Goal: Task Accomplishment & Management: Complete application form

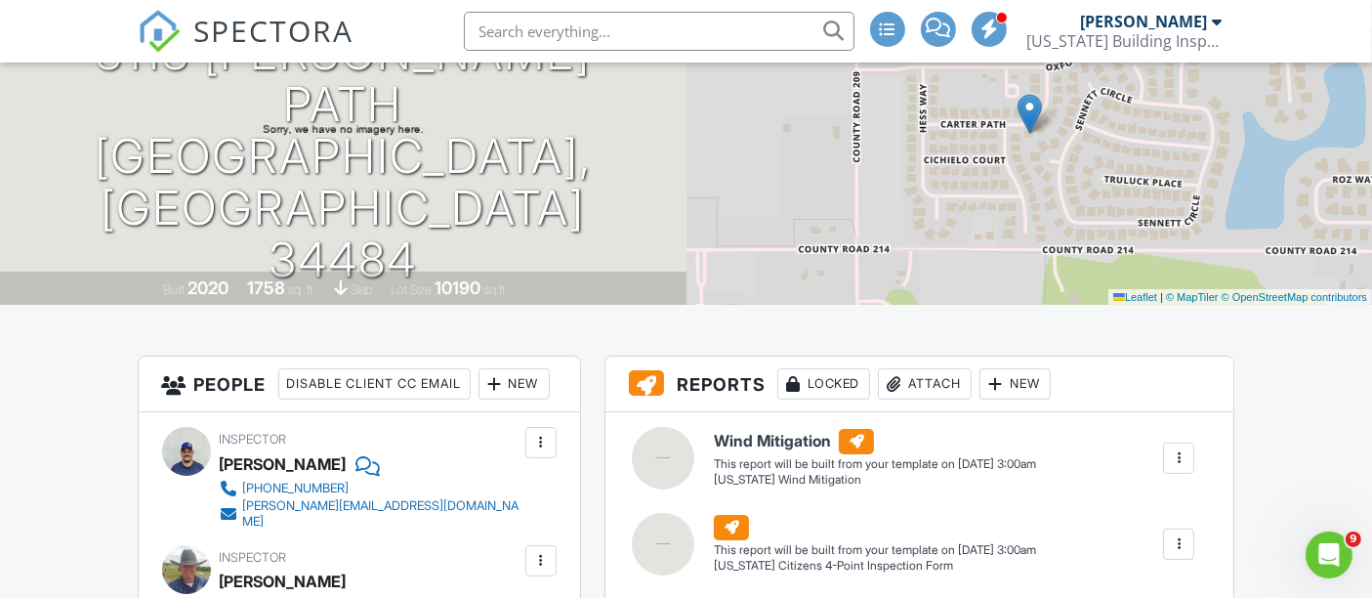
scroll to position [108, 0]
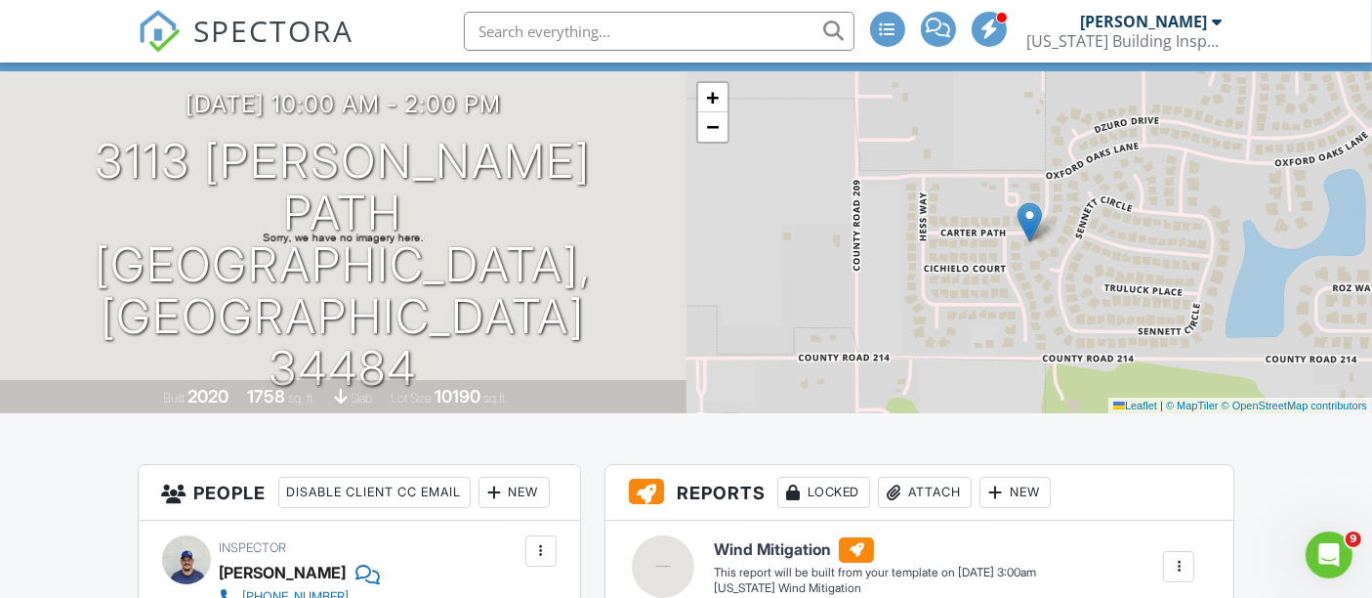
click at [259, 43] on span "SPECTORA" at bounding box center [274, 30] width 160 height 41
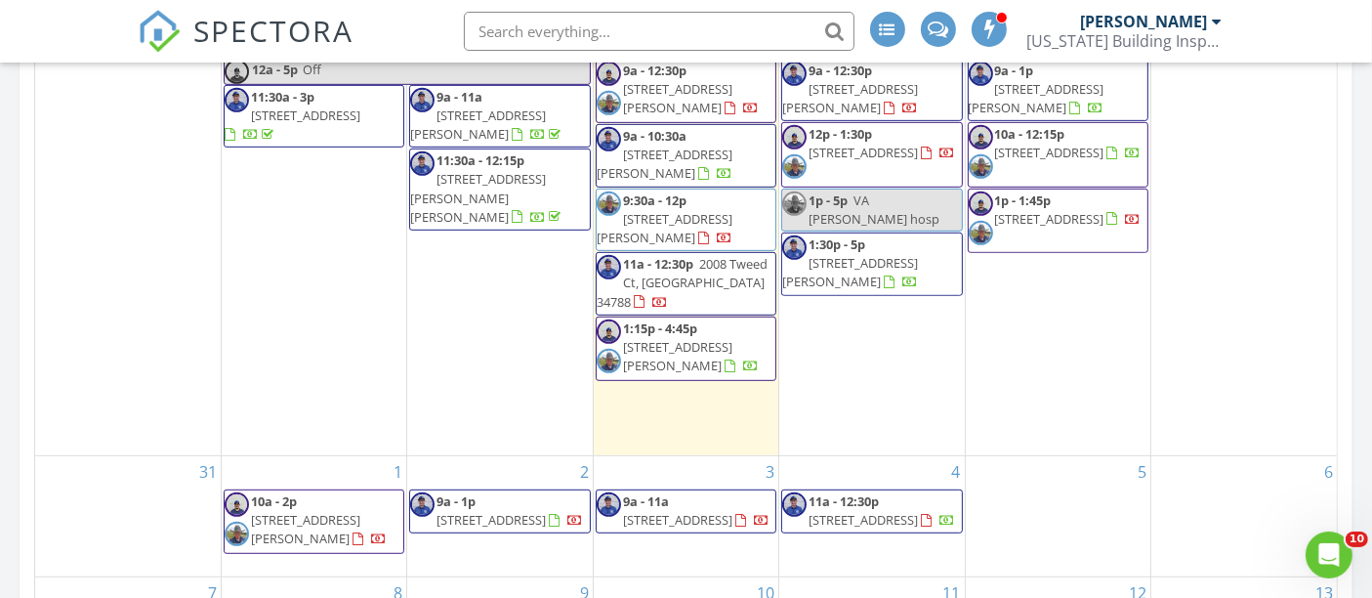
scroll to position [867, 0]
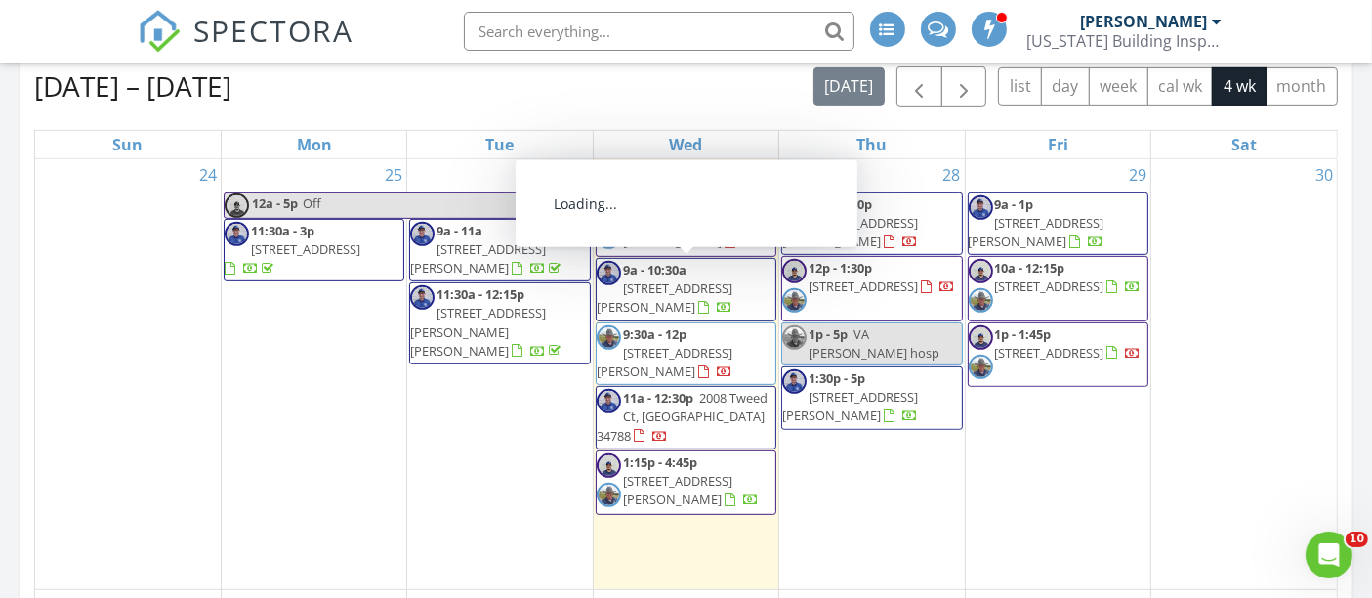
click at [652, 392] on body "SPECTORA Darrell Turner Florida Building Inspectorz Role: Inspector Change Role…" at bounding box center [686, 507] width 1372 height 2748
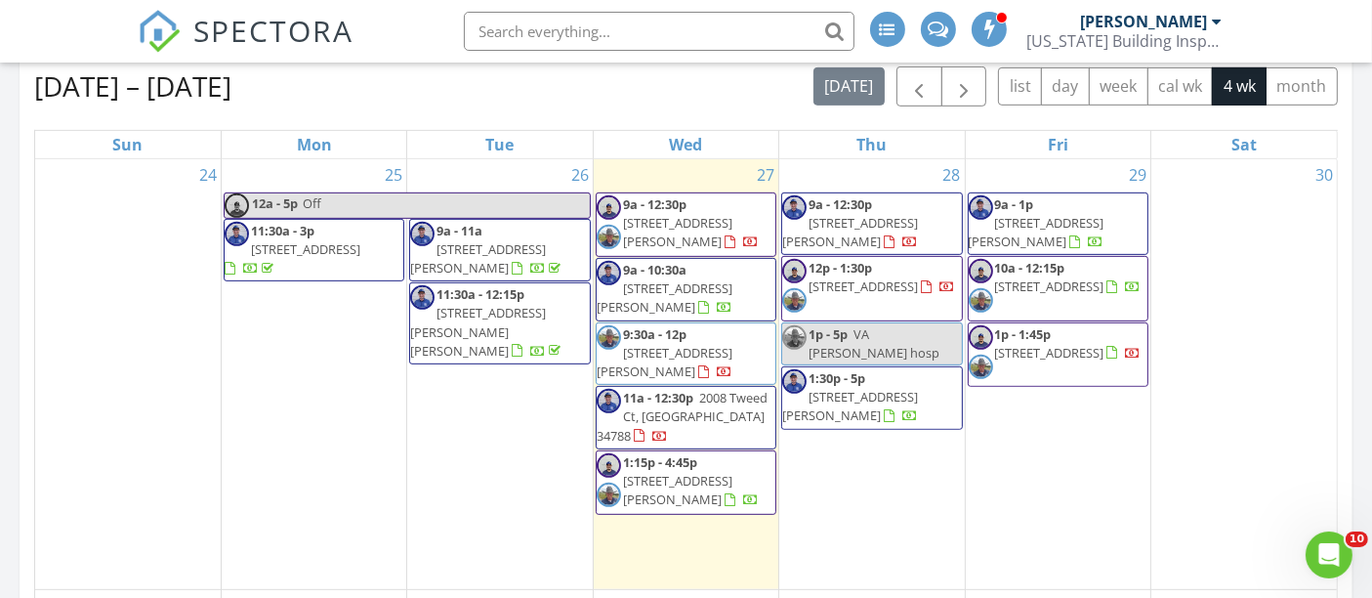
click at [651, 392] on span "11a - 12:30p" at bounding box center [658, 398] width 70 height 18
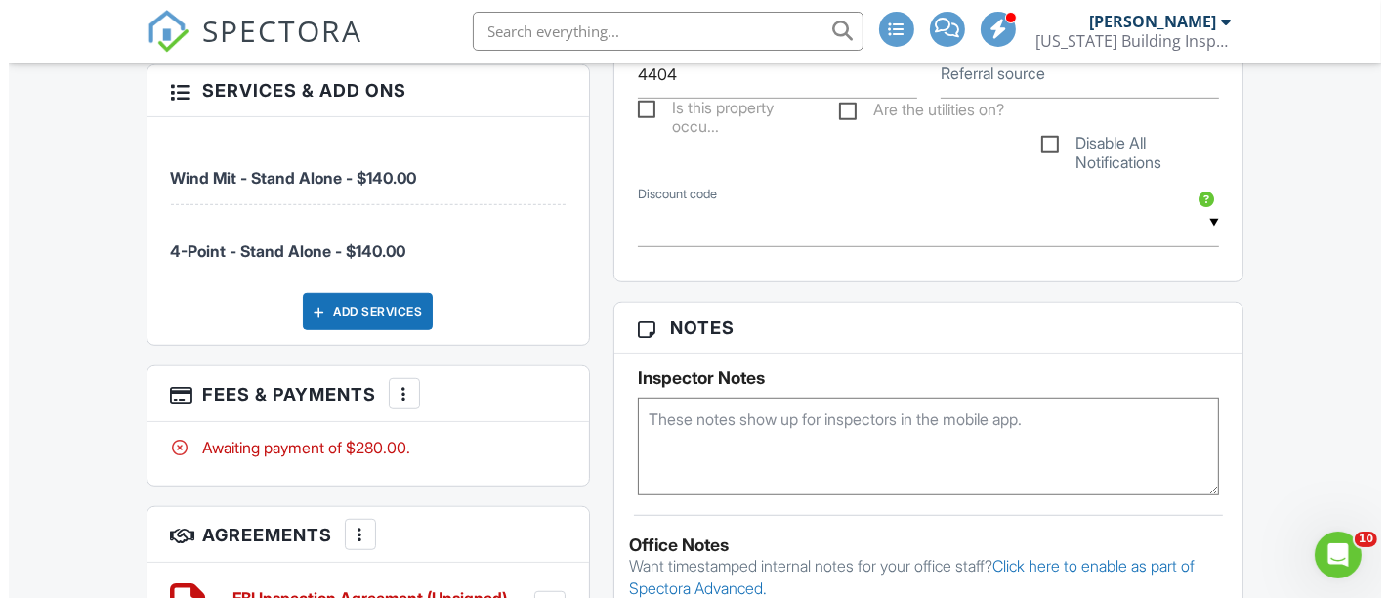
scroll to position [1302, 0]
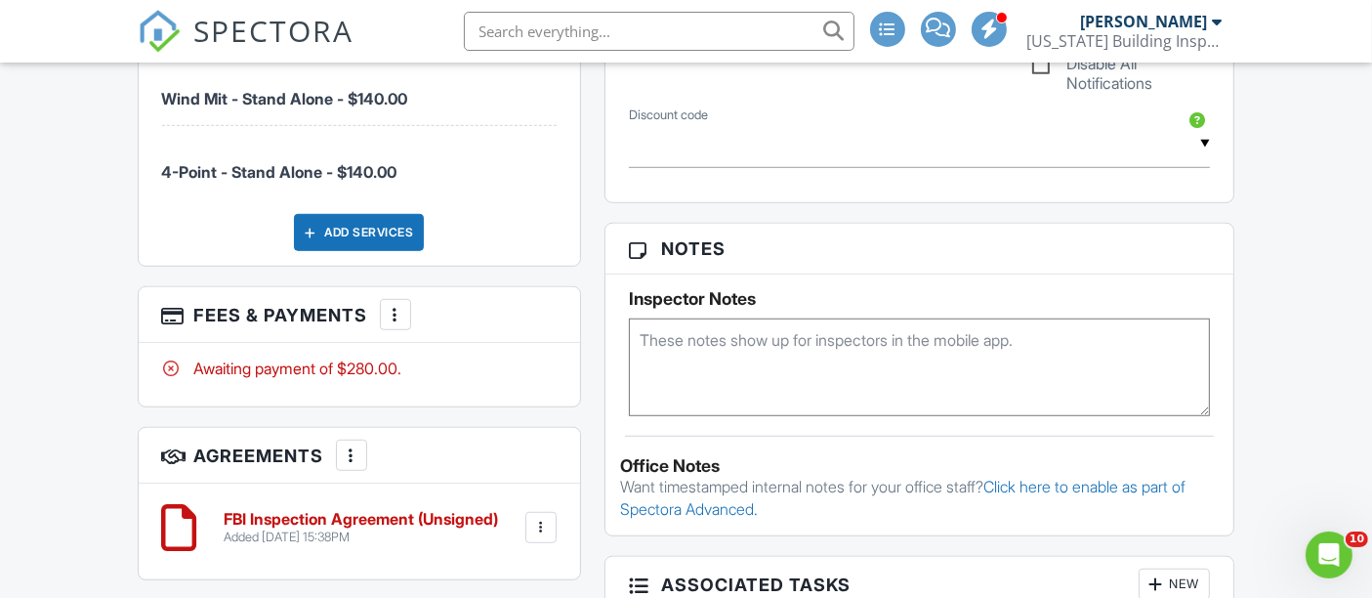
click at [400, 323] on div at bounding box center [396, 315] width 20 height 20
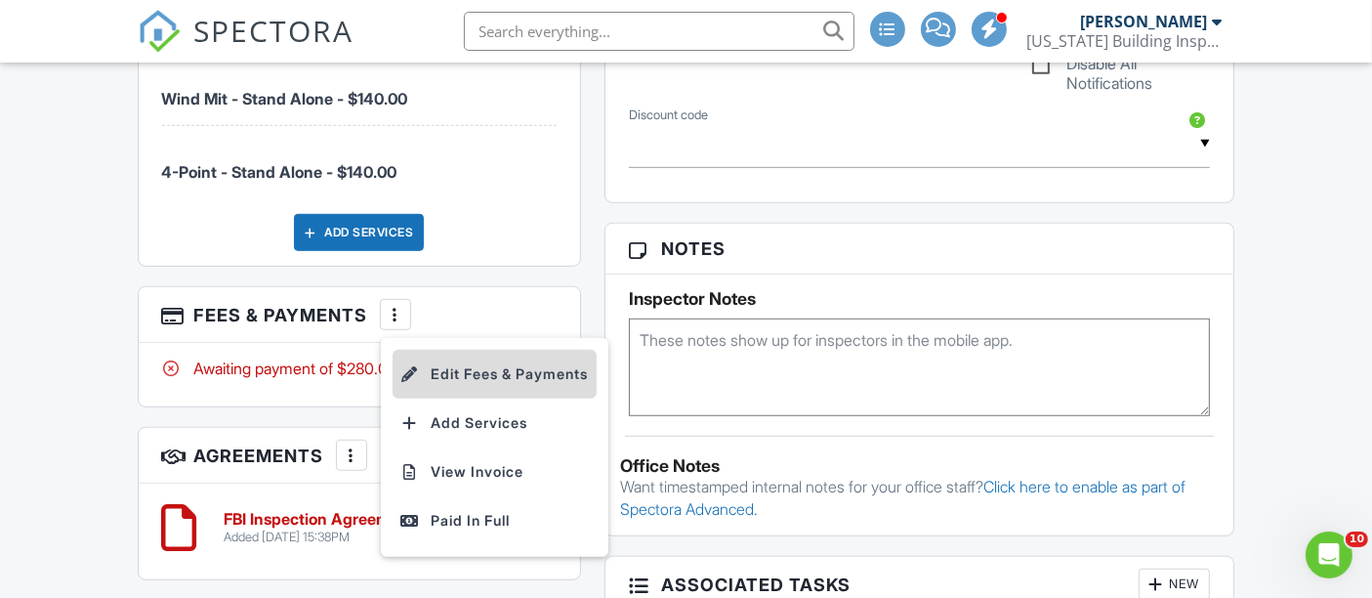
click at [450, 381] on li "Edit Fees & Payments" at bounding box center [495, 374] width 204 height 49
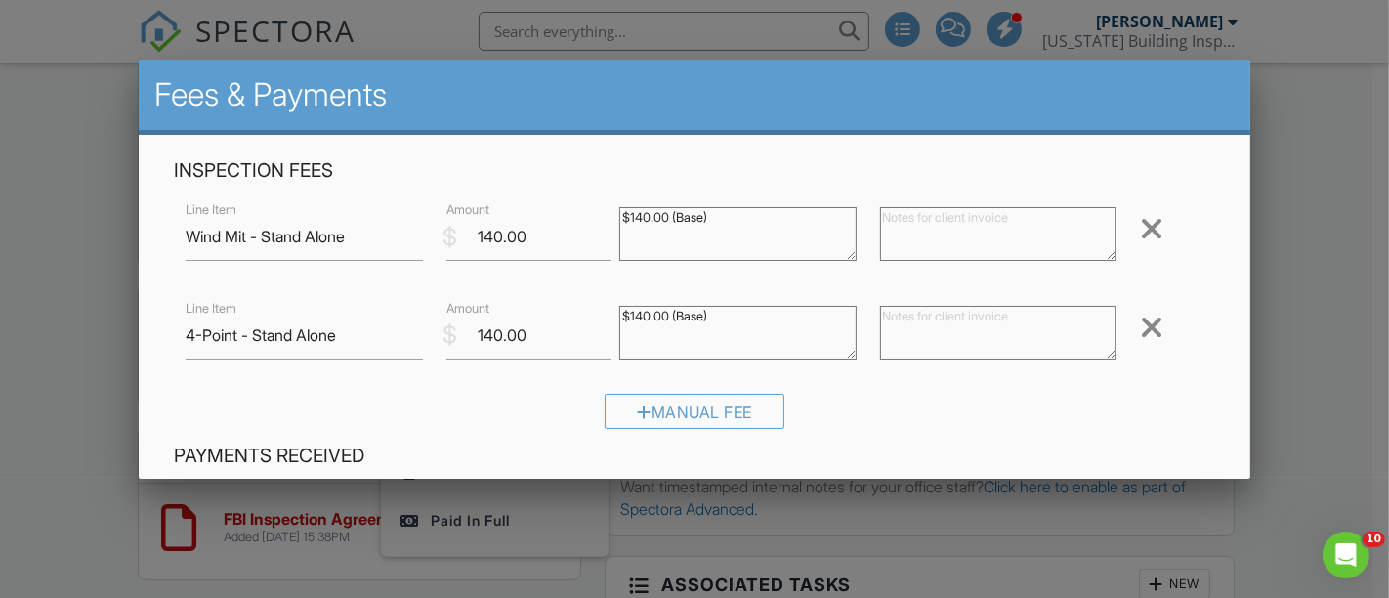
click at [1140, 235] on div at bounding box center [1151, 228] width 23 height 31
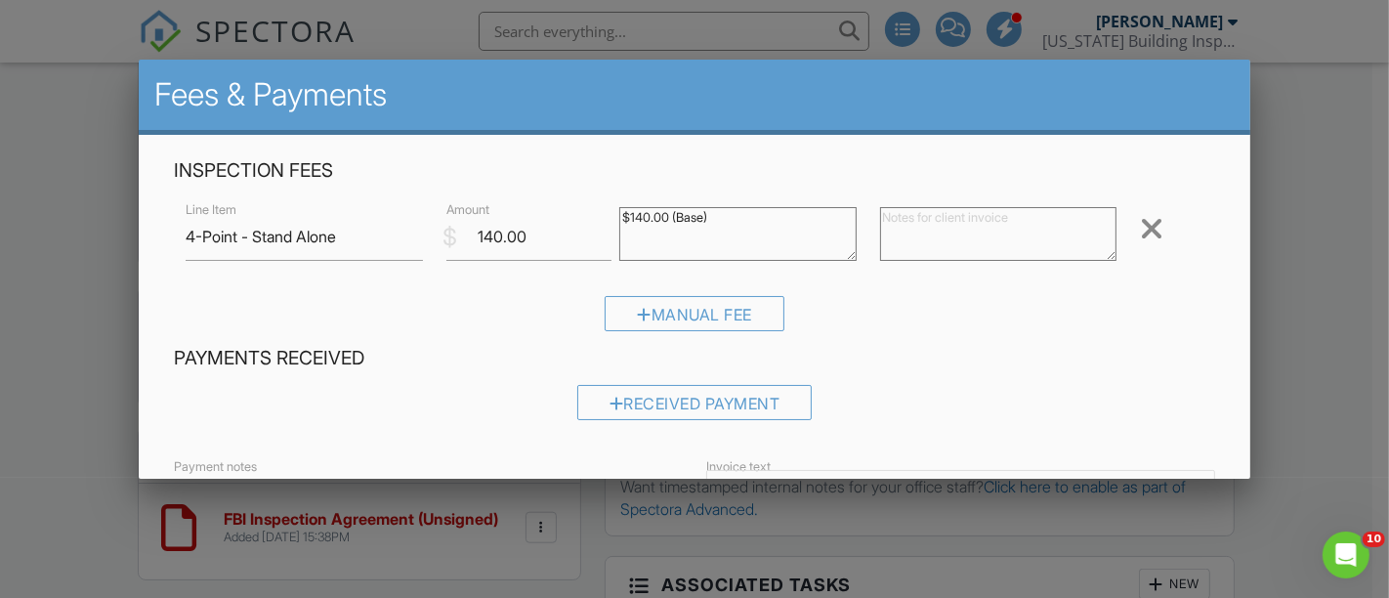
click at [1140, 232] on div at bounding box center [1151, 228] width 23 height 31
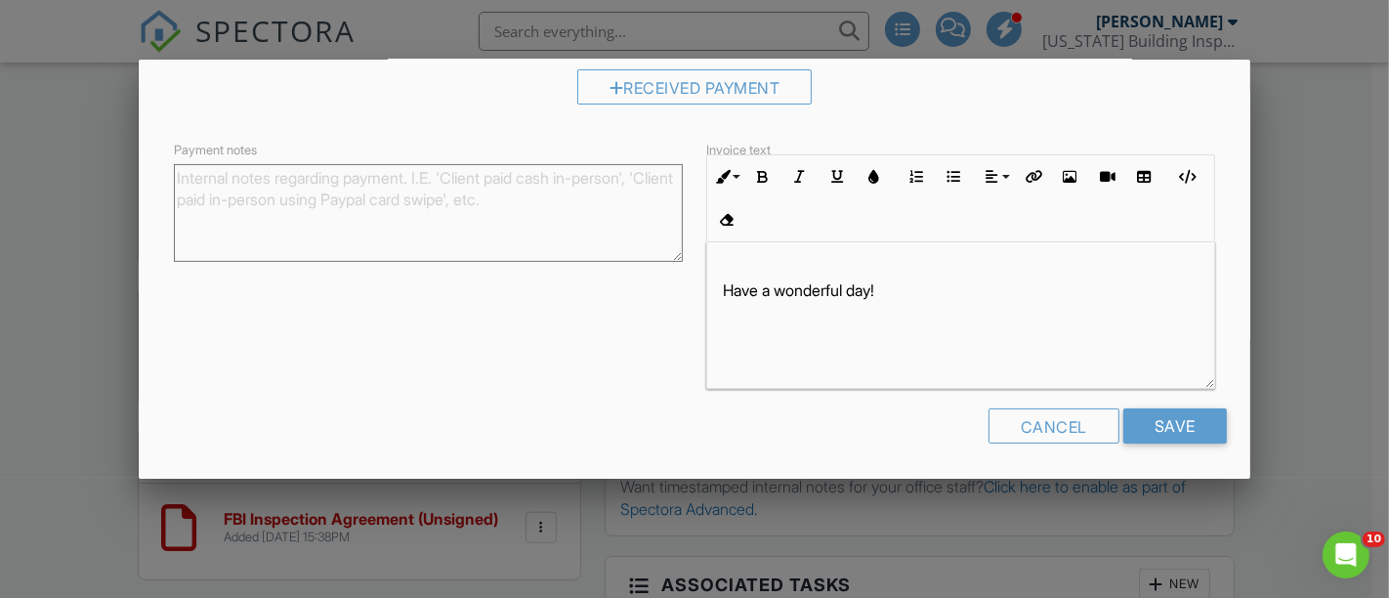
scroll to position [122, 0]
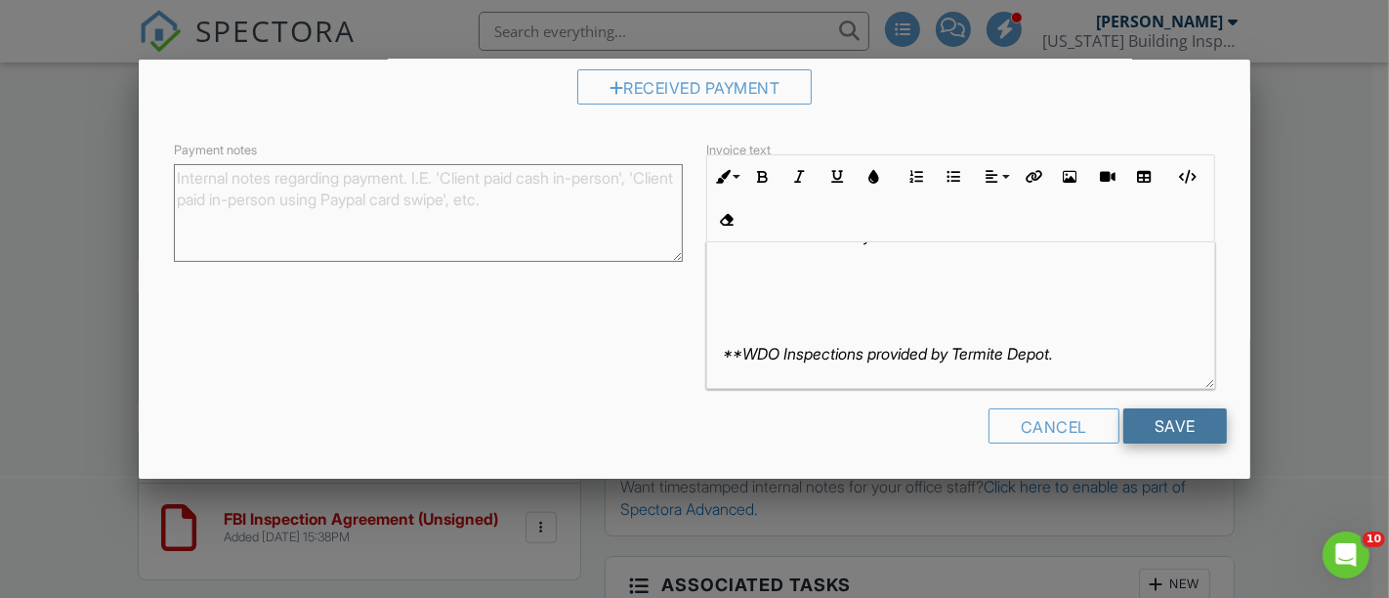
click at [1153, 420] on input "Save" at bounding box center [1175, 425] width 104 height 35
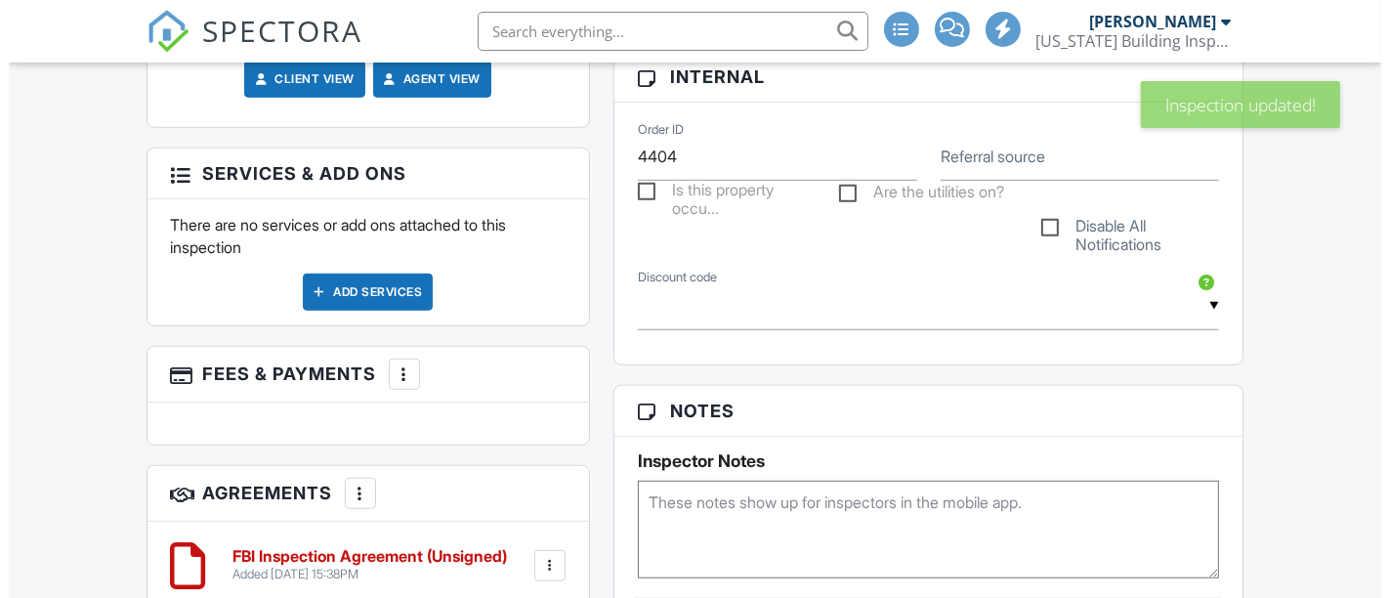
scroll to position [1410, 0]
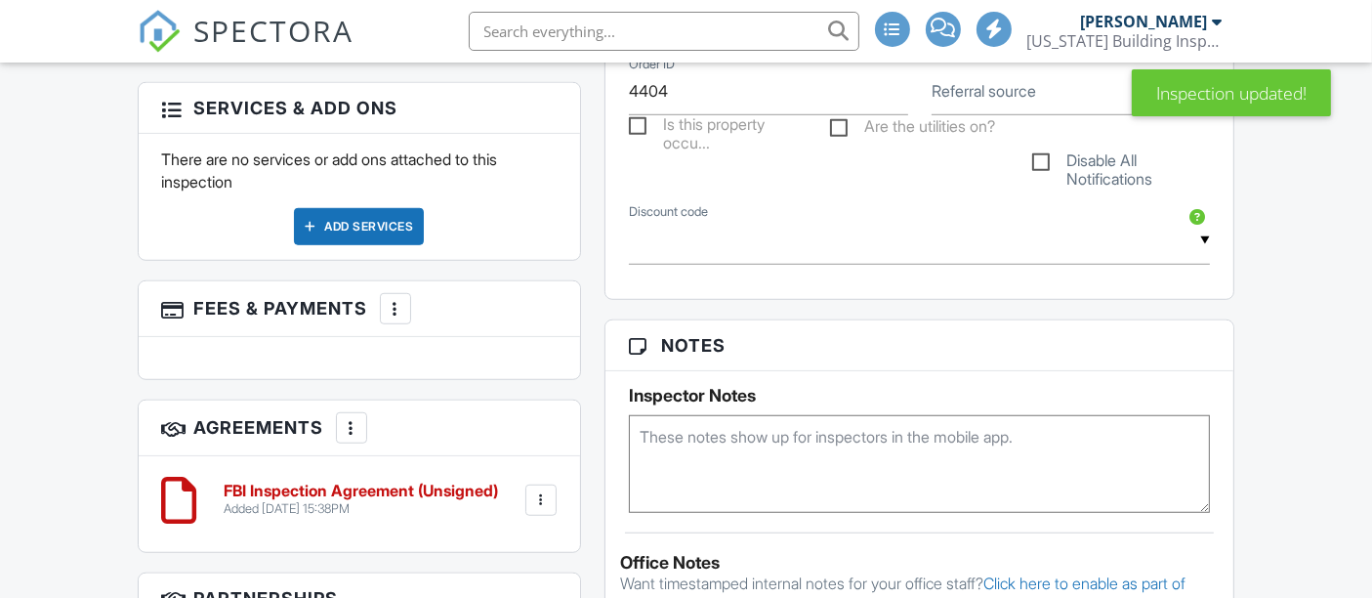
click at [317, 245] on div "Add Services" at bounding box center [359, 226] width 130 height 37
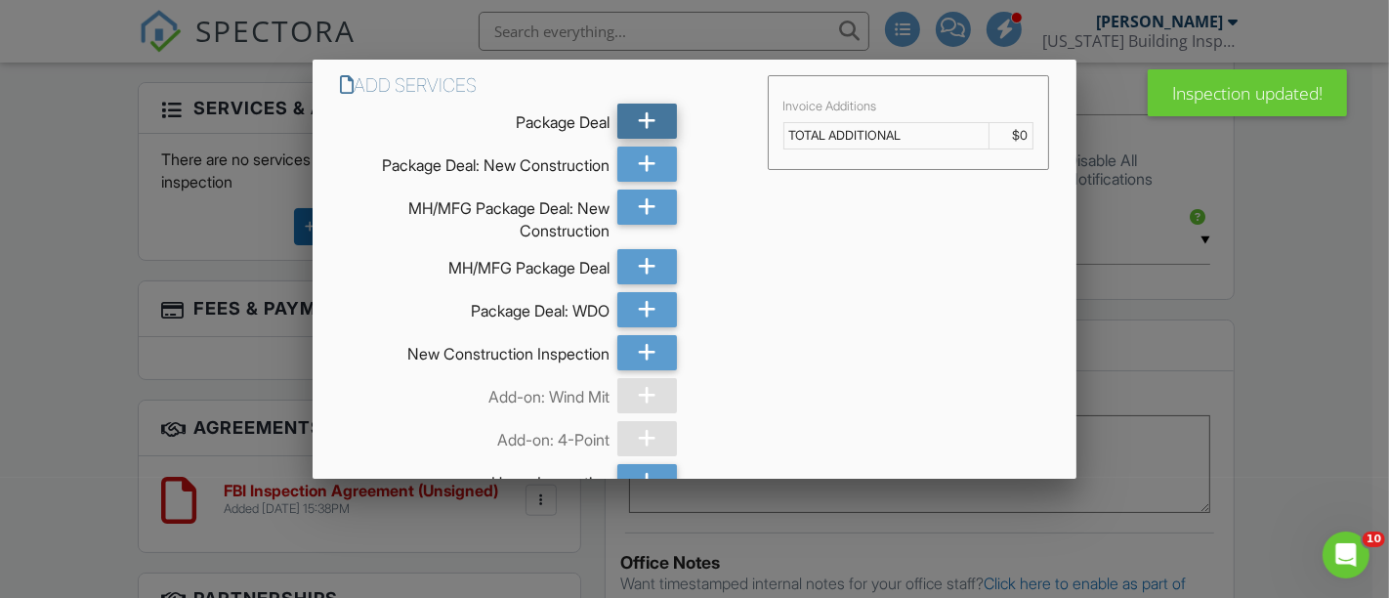
scroll to position [0, 0]
click at [629, 113] on div at bounding box center [647, 121] width 60 height 35
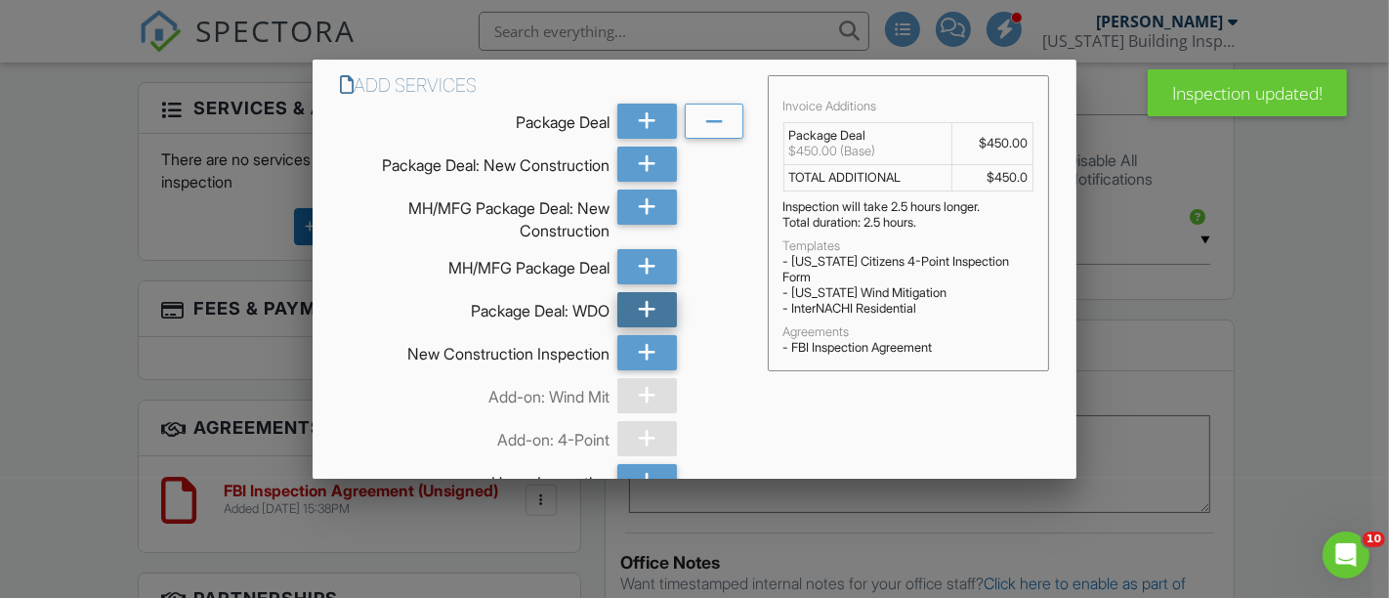
click at [638, 310] on icon at bounding box center [647, 309] width 19 height 35
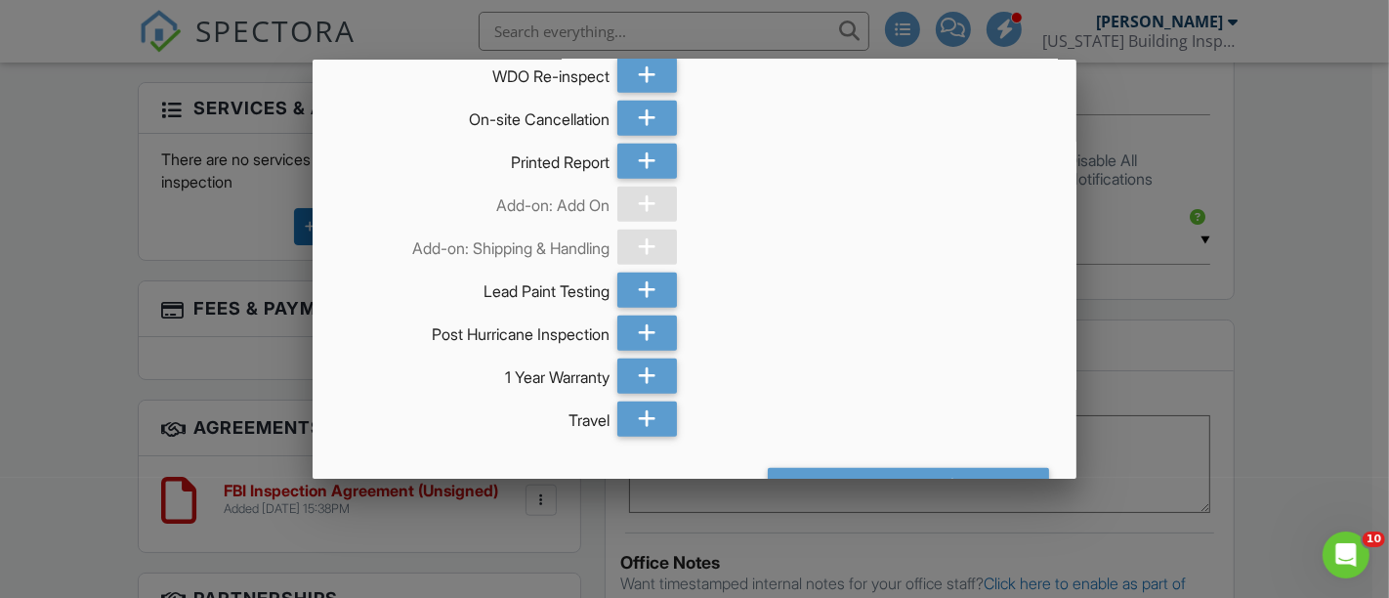
scroll to position [1213, 0]
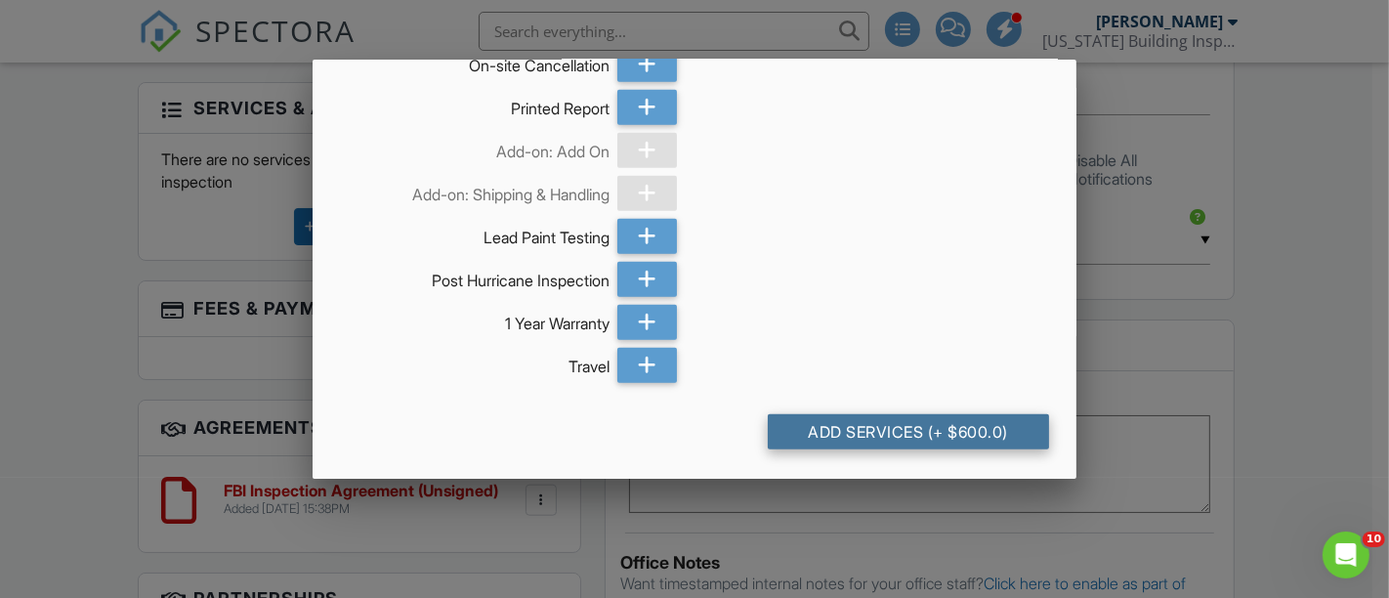
click at [958, 422] on div "Add Services (+ $600.0)" at bounding box center [909, 431] width 282 height 35
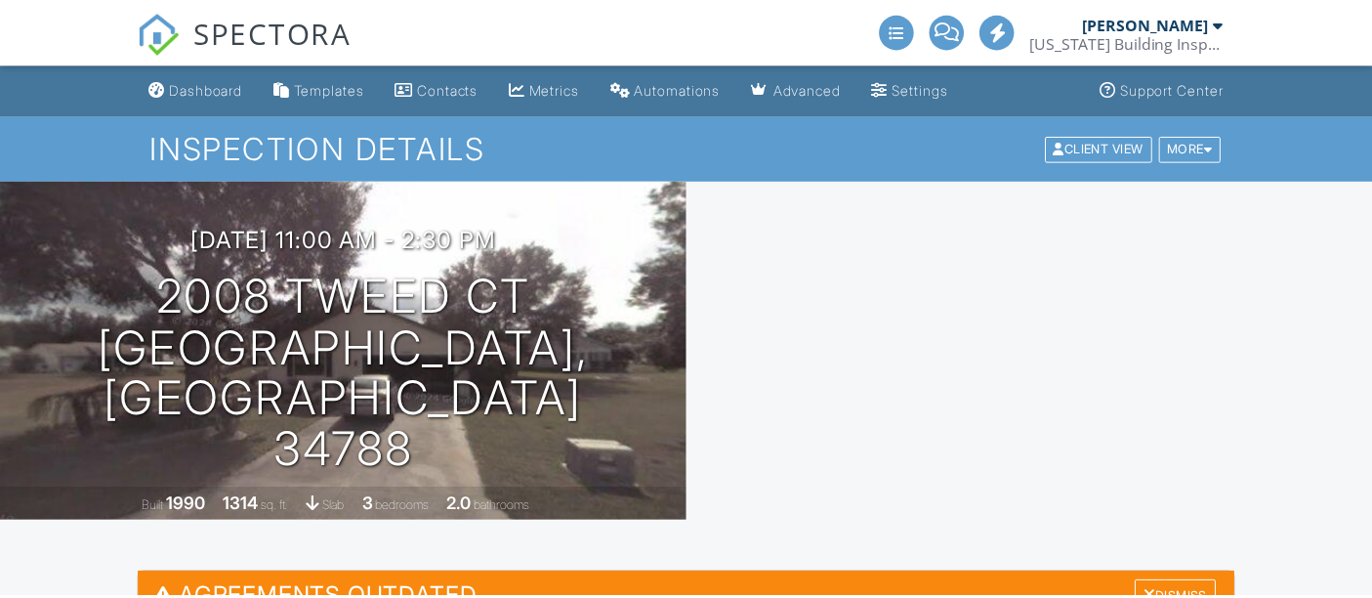
scroll to position [108, 0]
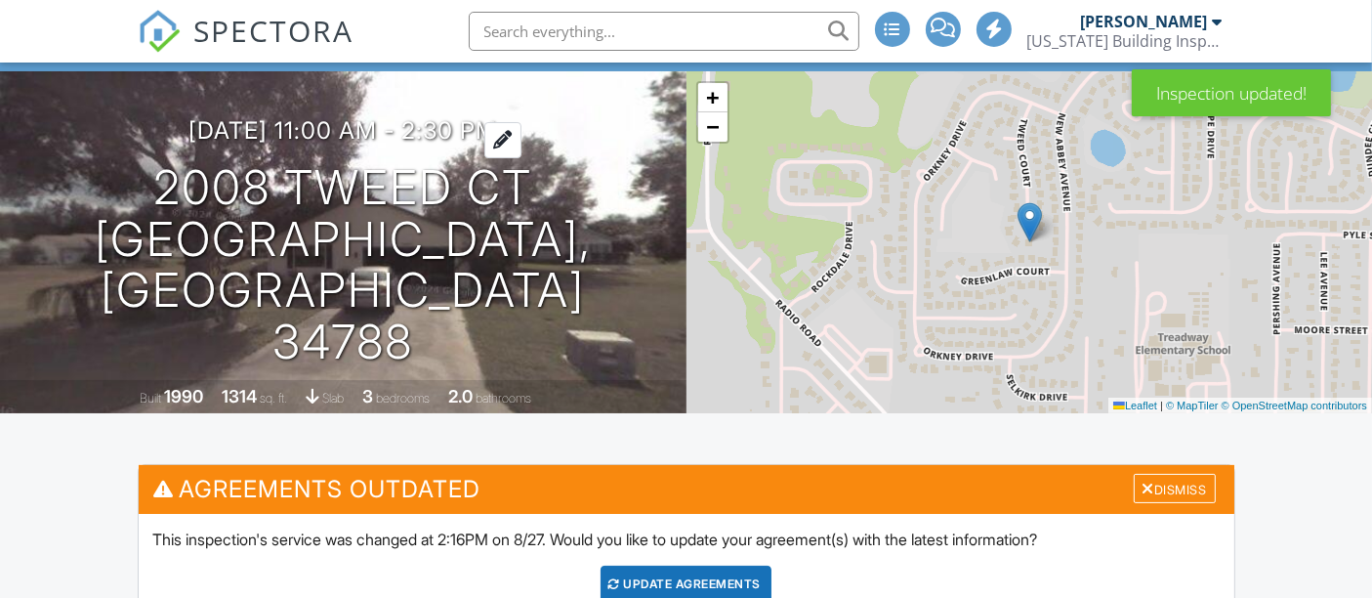
click at [358, 144] on h3 "[DATE] 11:00 am - 2:30 pm" at bounding box center [343, 130] width 309 height 26
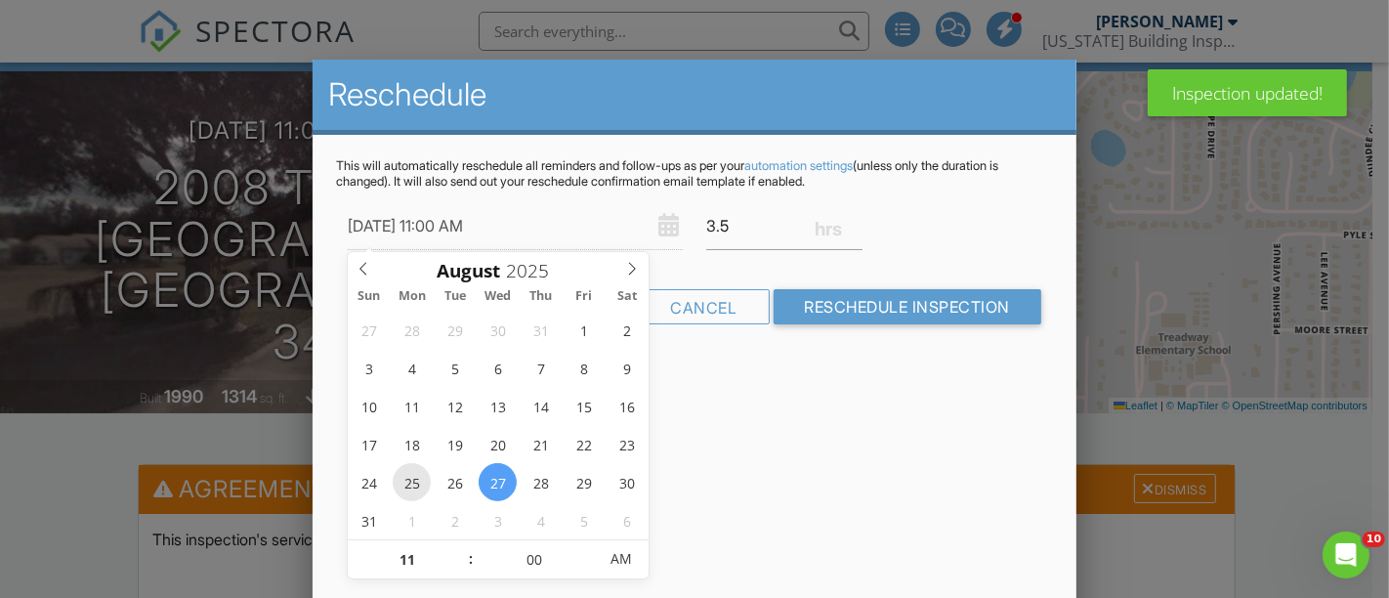
scroll to position [0, 0]
type input "09/01/2025 11:00 AM"
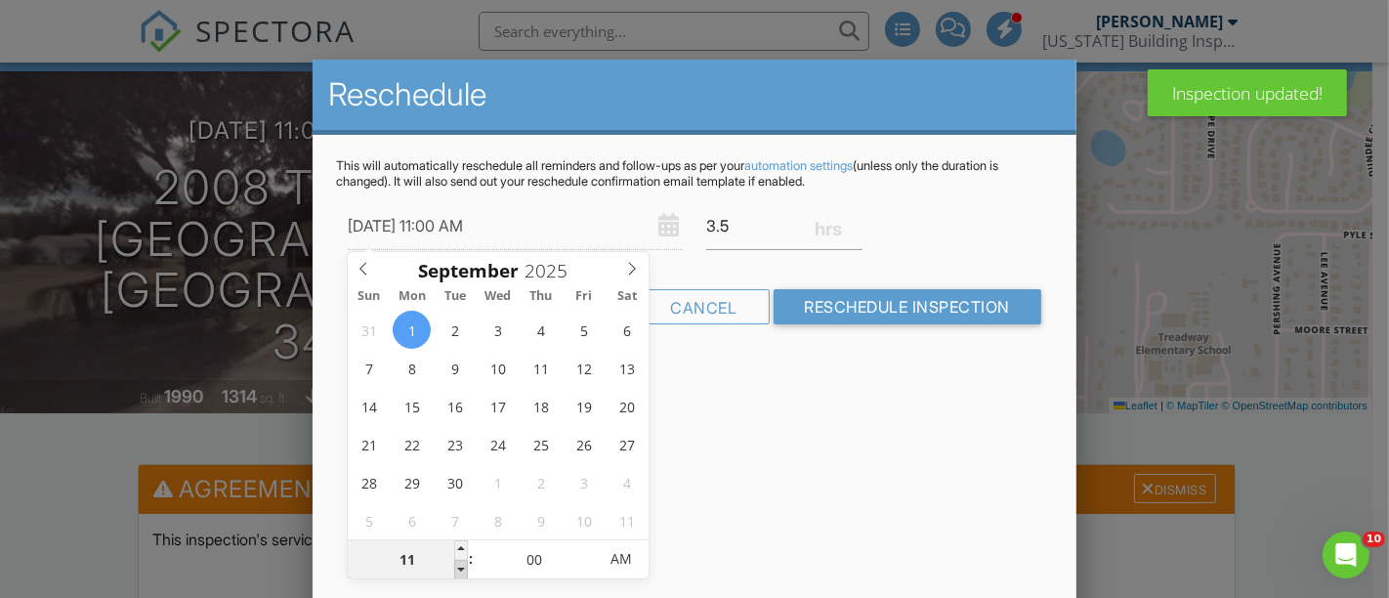
type input "10"
type input "[DATE] 10:00 AM"
click at [463, 562] on span at bounding box center [461, 570] width 14 height 20
type input "09"
type input "09/01/2025 9:00 AM"
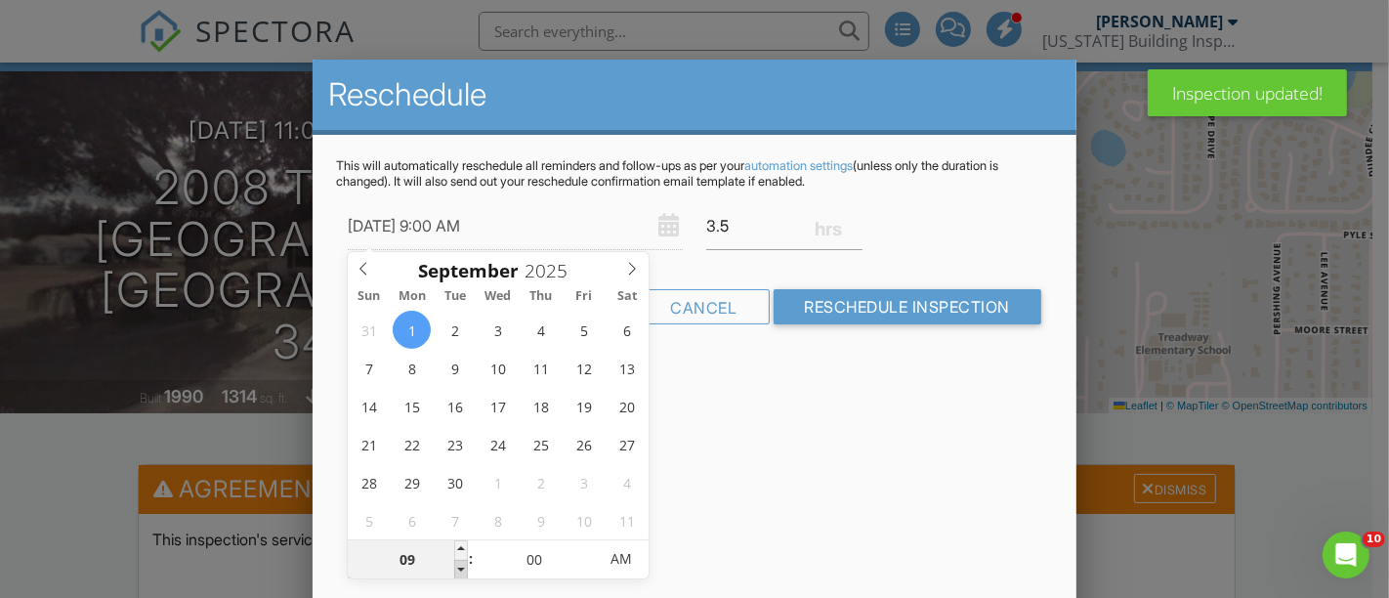
click at [458, 565] on span at bounding box center [461, 570] width 14 height 20
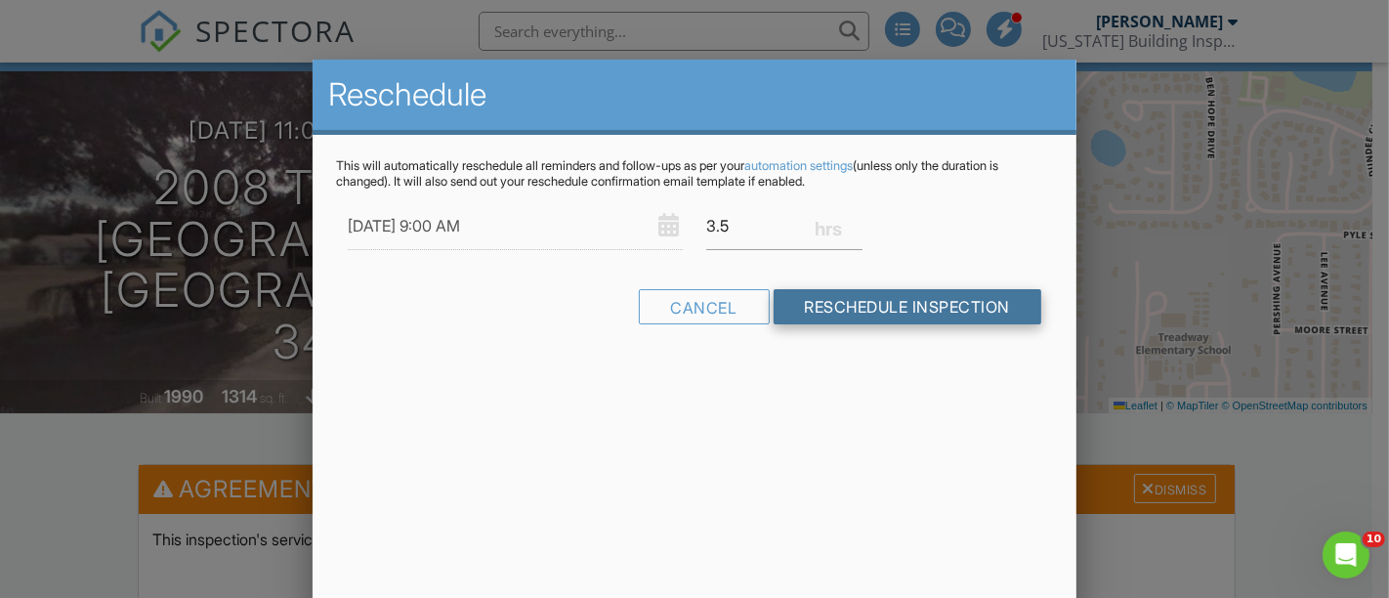
click at [844, 306] on input "Reschedule Inspection" at bounding box center [908, 306] width 269 height 35
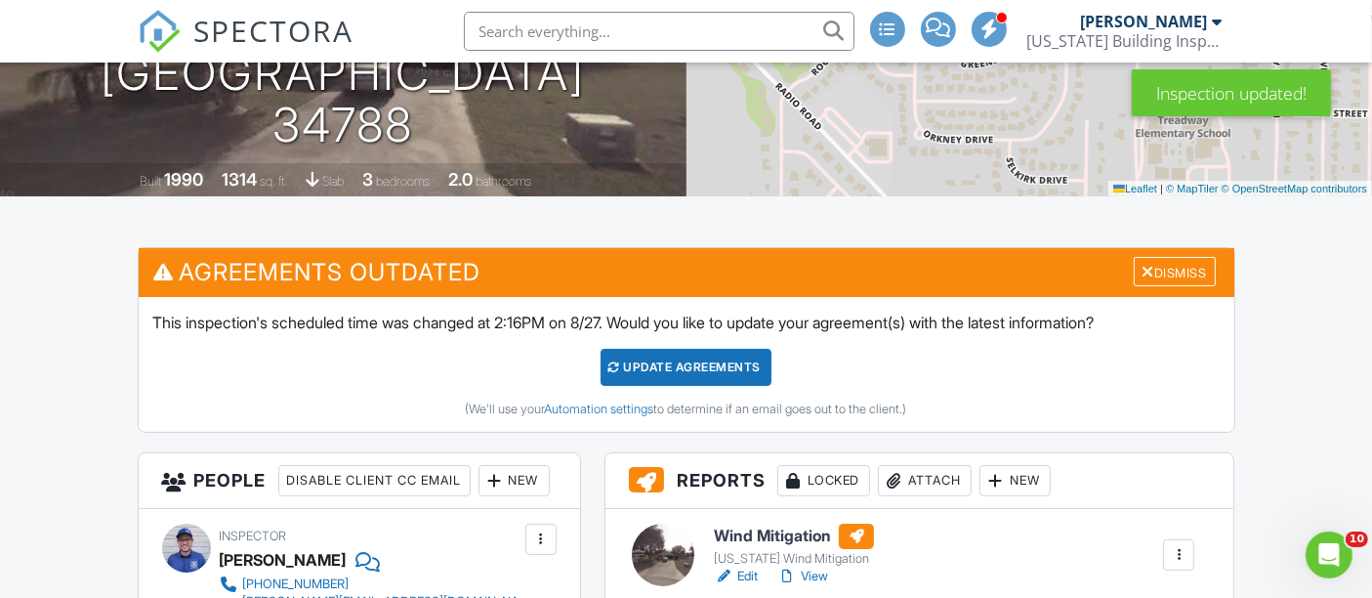
click at [695, 360] on div "Update Agreements" at bounding box center [686, 367] width 171 height 37
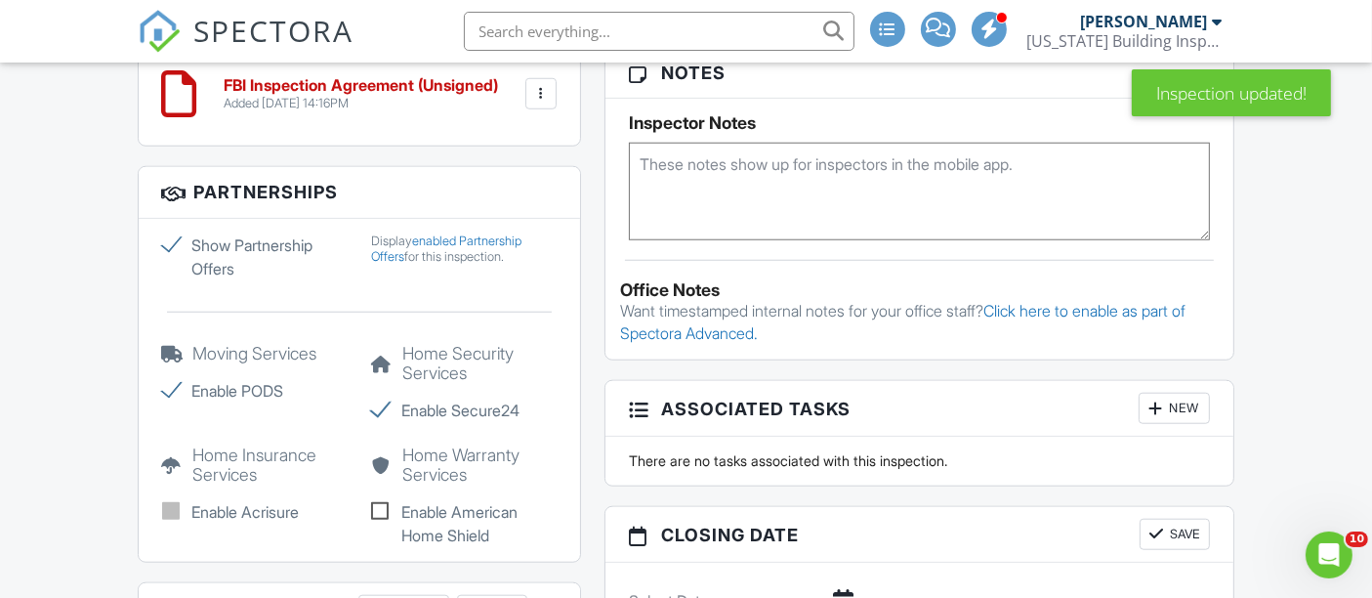
scroll to position [2062, 0]
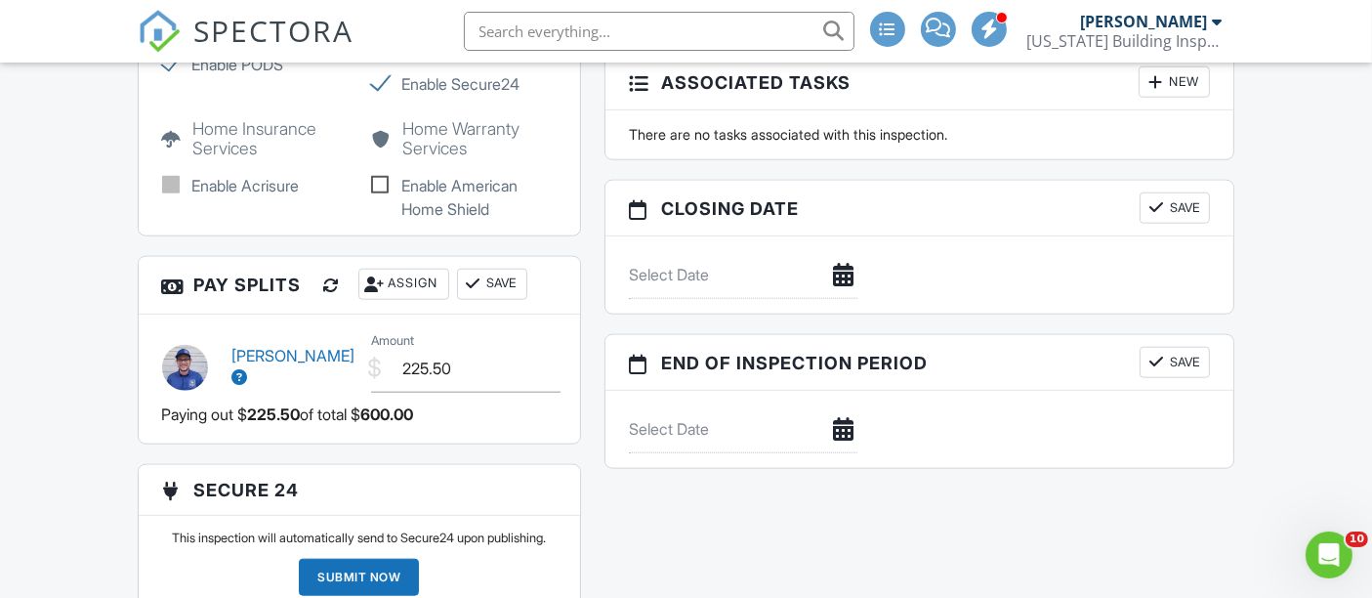
click at [271, 28] on span "SPECTORA" at bounding box center [274, 30] width 160 height 41
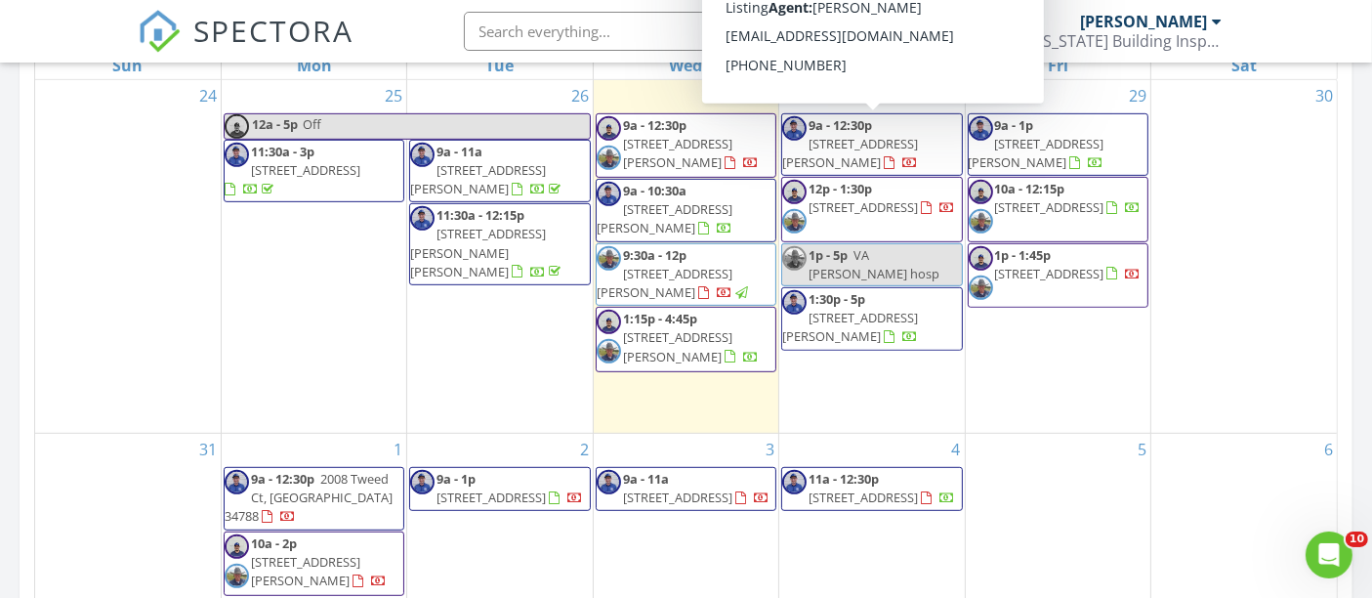
scroll to position [867, 0]
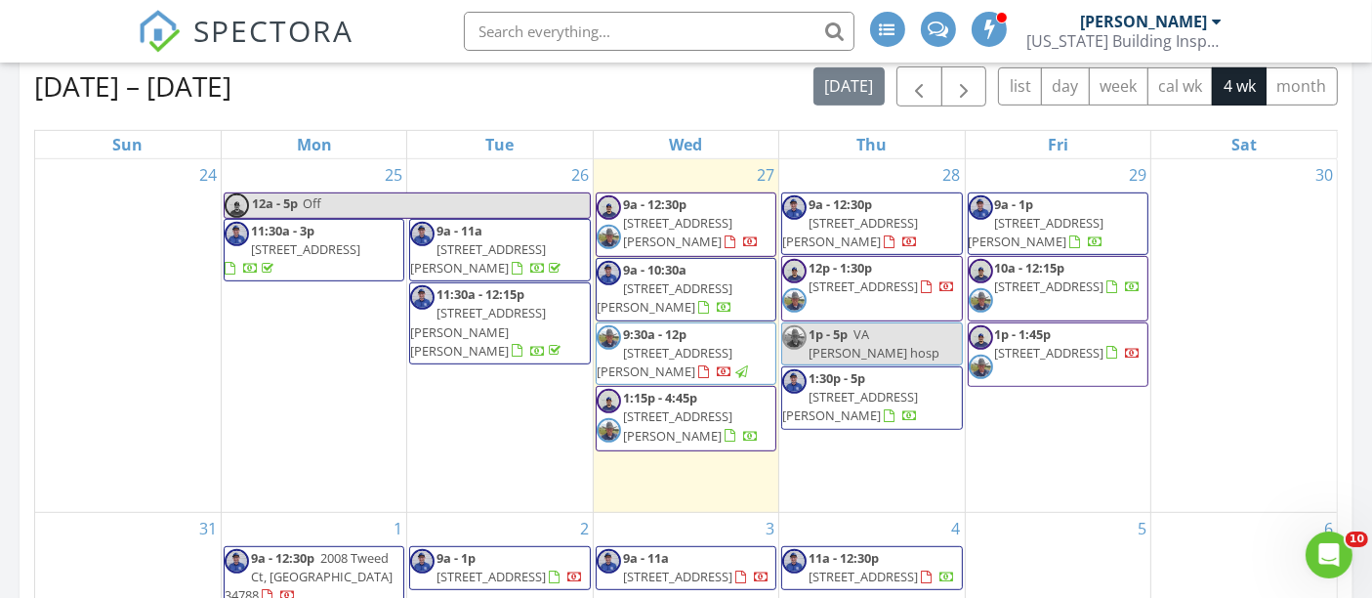
click at [887, 455] on div "28 9a - 12:30p [STREET_ADDRESS][PERSON_NAME] 12p - 1:30p [STREET_ADDRESS] 1p - …" at bounding box center [871, 335] width 185 height 353
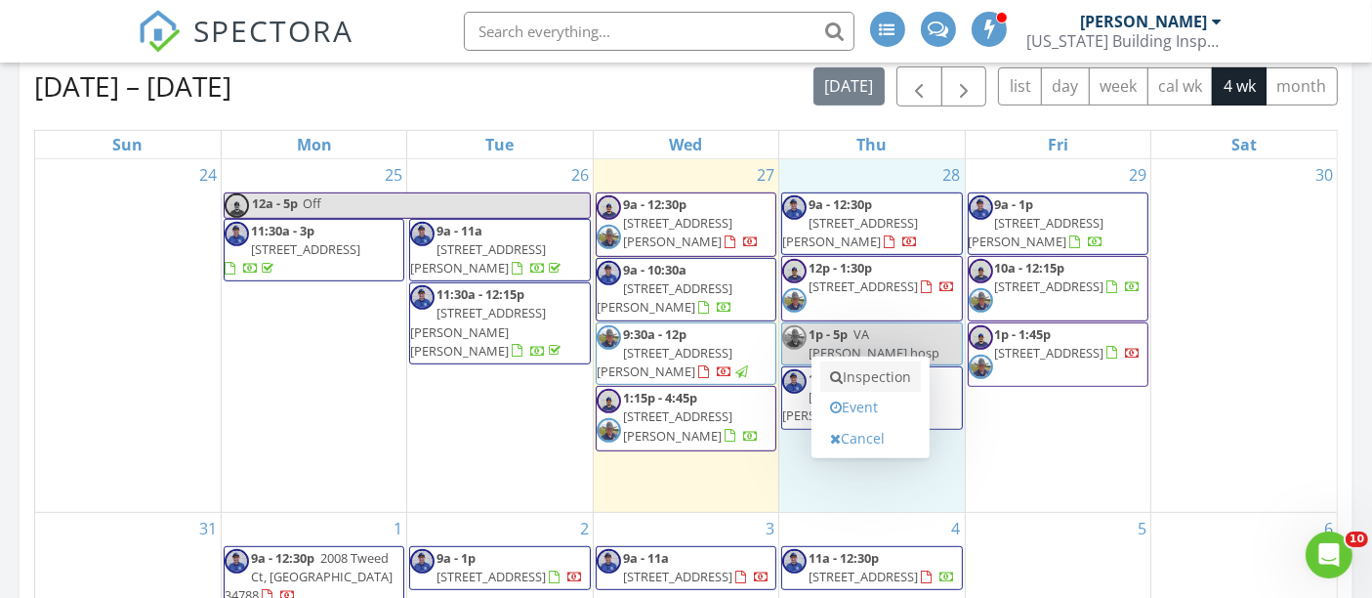
click at [873, 385] on link "Inspection" at bounding box center [870, 376] width 101 height 31
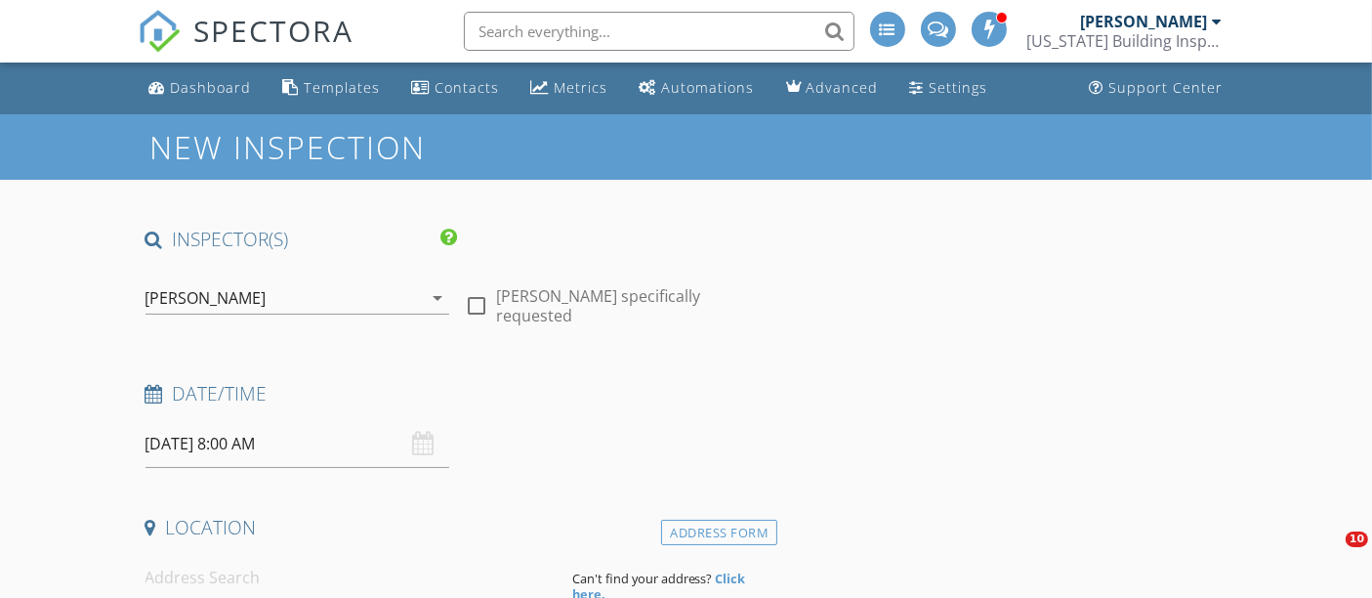
click at [293, 282] on div "[PERSON_NAME]" at bounding box center [284, 297] width 277 height 31
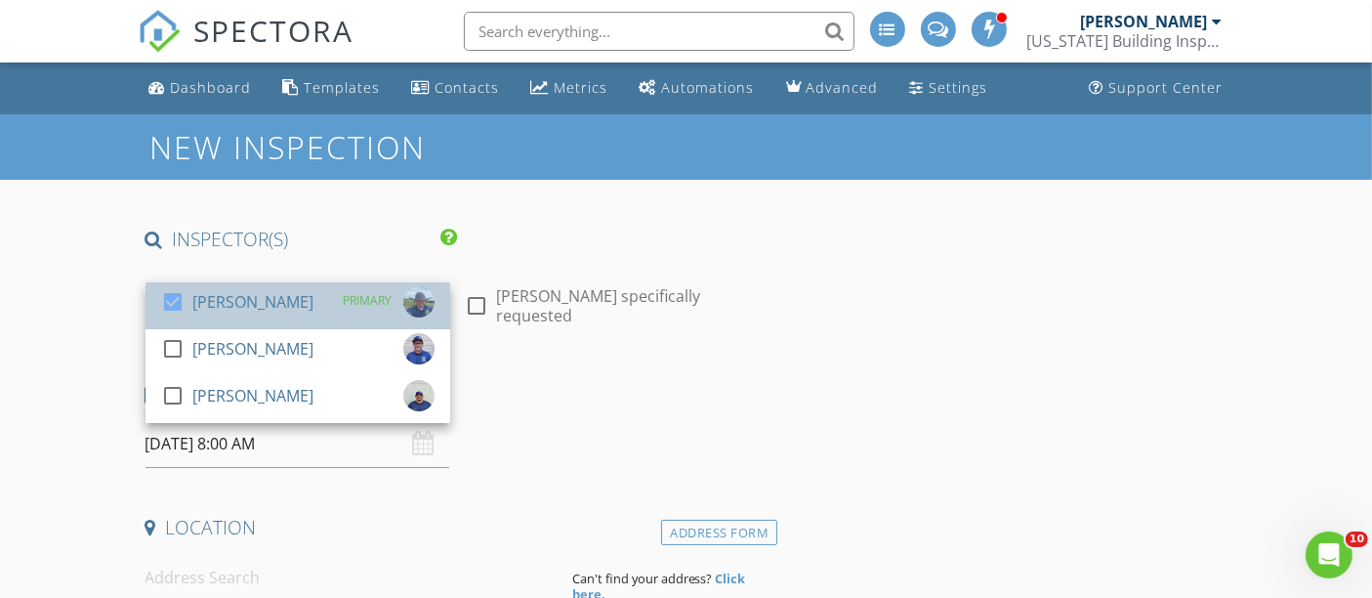
click at [261, 303] on div "[PERSON_NAME]" at bounding box center [252, 301] width 121 height 31
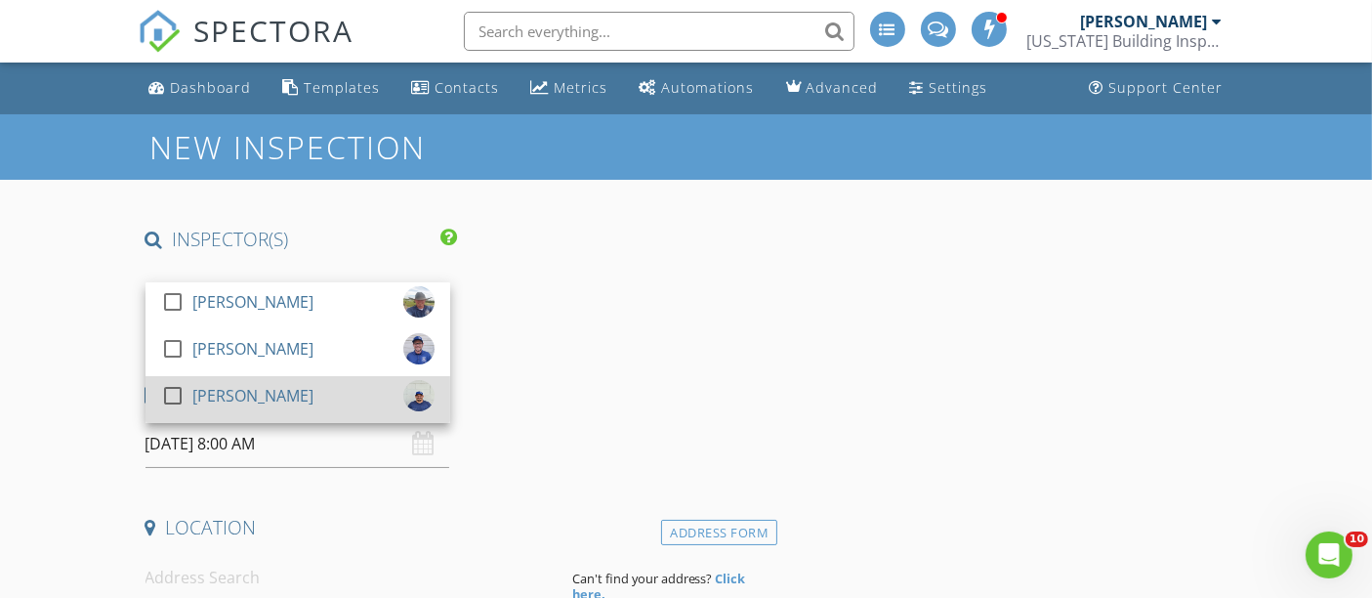
click at [220, 409] on div "[PERSON_NAME]" at bounding box center [252, 395] width 121 height 31
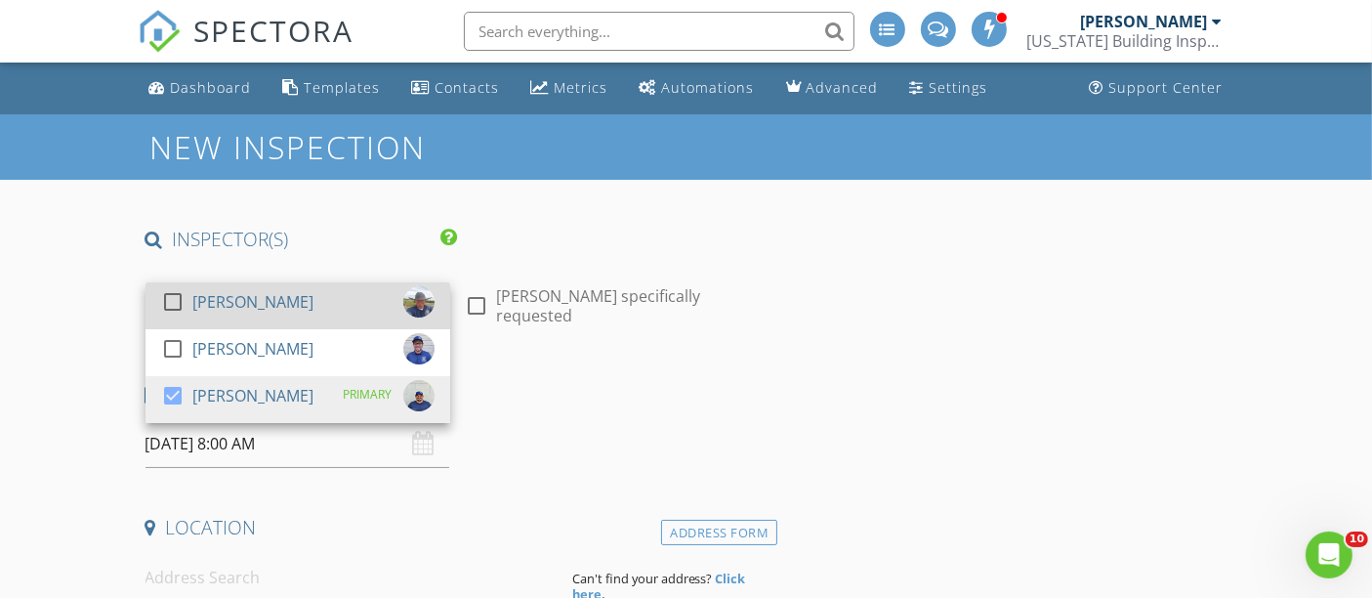
click at [210, 310] on div "[PERSON_NAME]" at bounding box center [252, 301] width 121 height 31
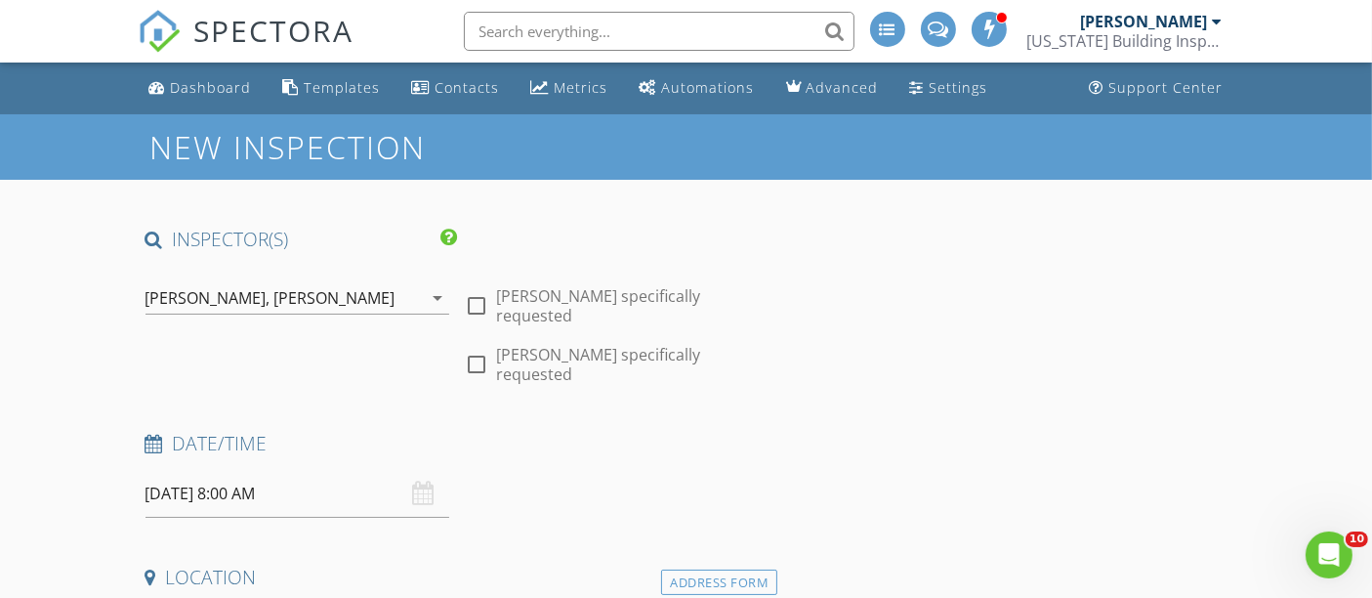
click at [226, 470] on input "08/28/2025 8:00 AM" at bounding box center [298, 494] width 305 height 48
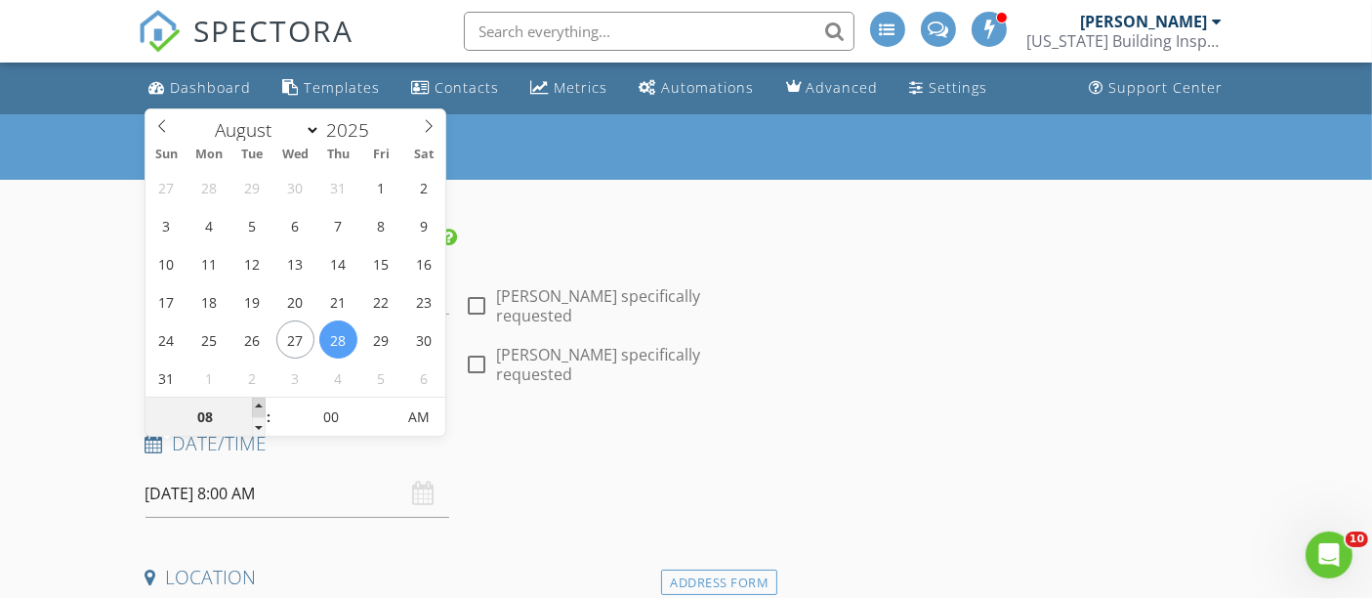
type input "09"
type input "[DATE] 9:00 AM"
click at [258, 404] on span at bounding box center [259, 408] width 14 height 20
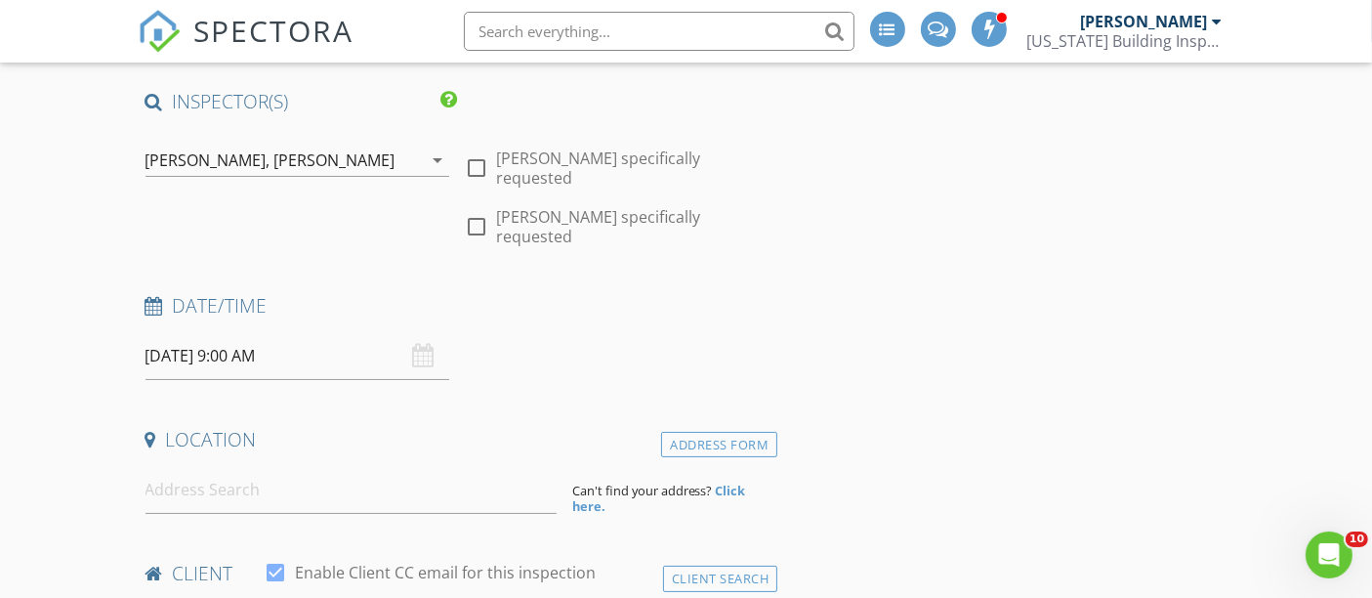
scroll to position [217, 0]
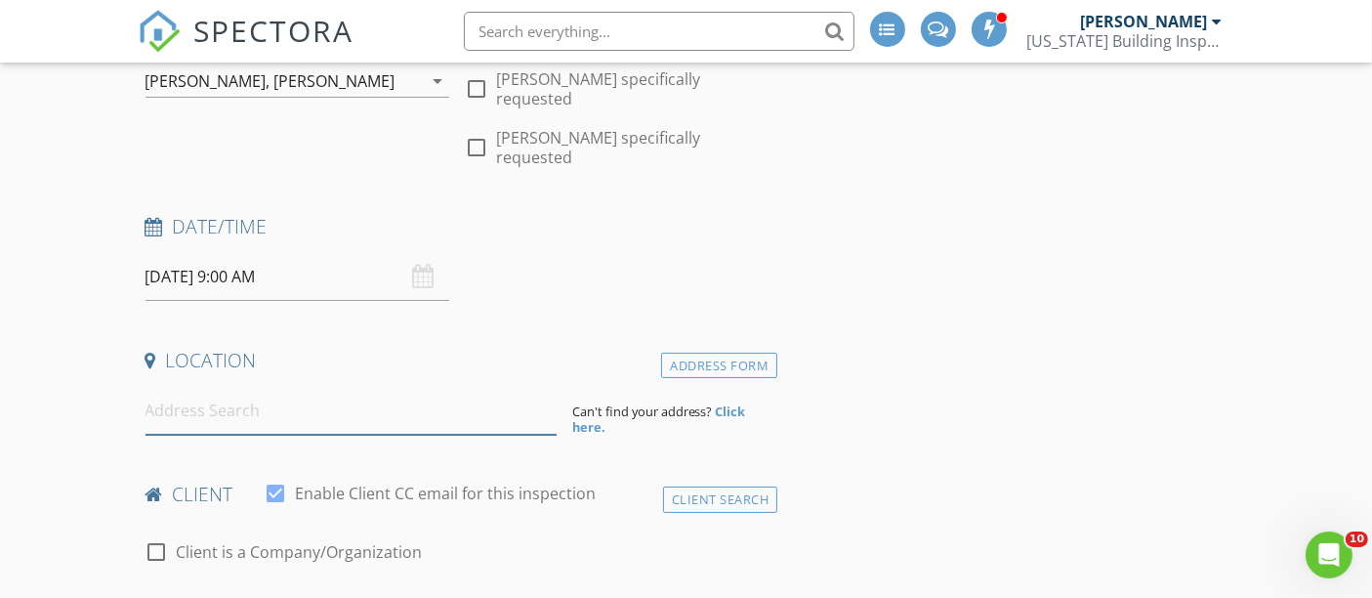
click at [237, 387] on input at bounding box center [351, 411] width 411 height 48
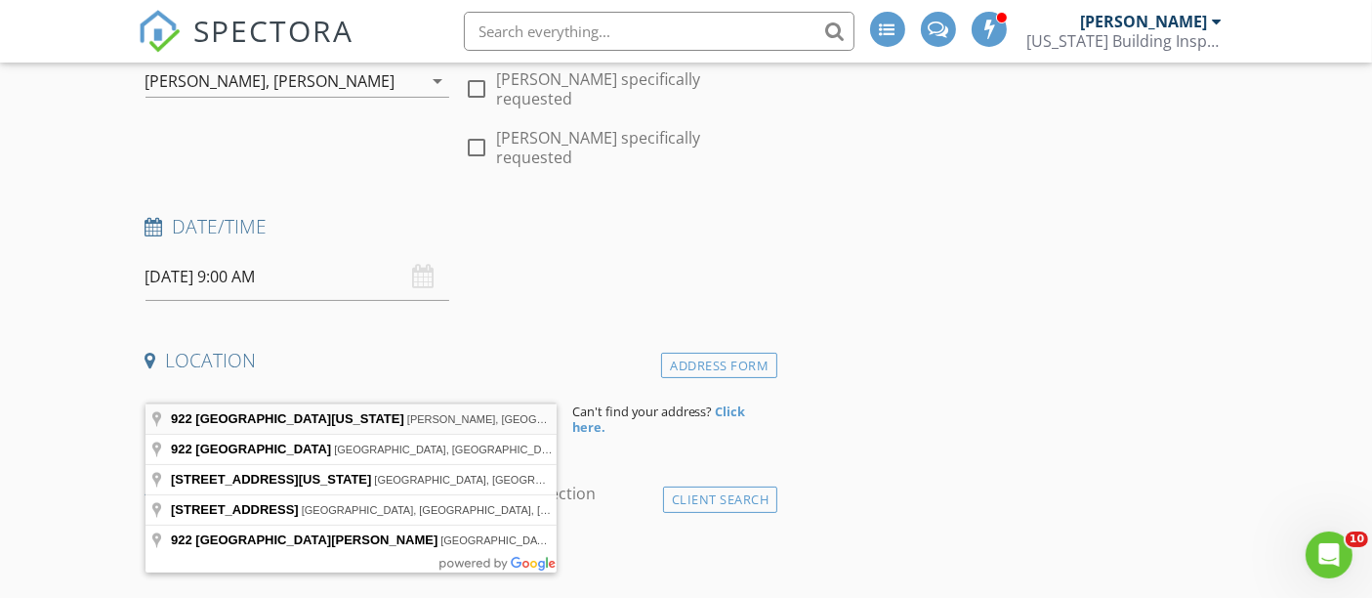
type input "922 North New Hampshire Avenue, Tavares, FL, USA"
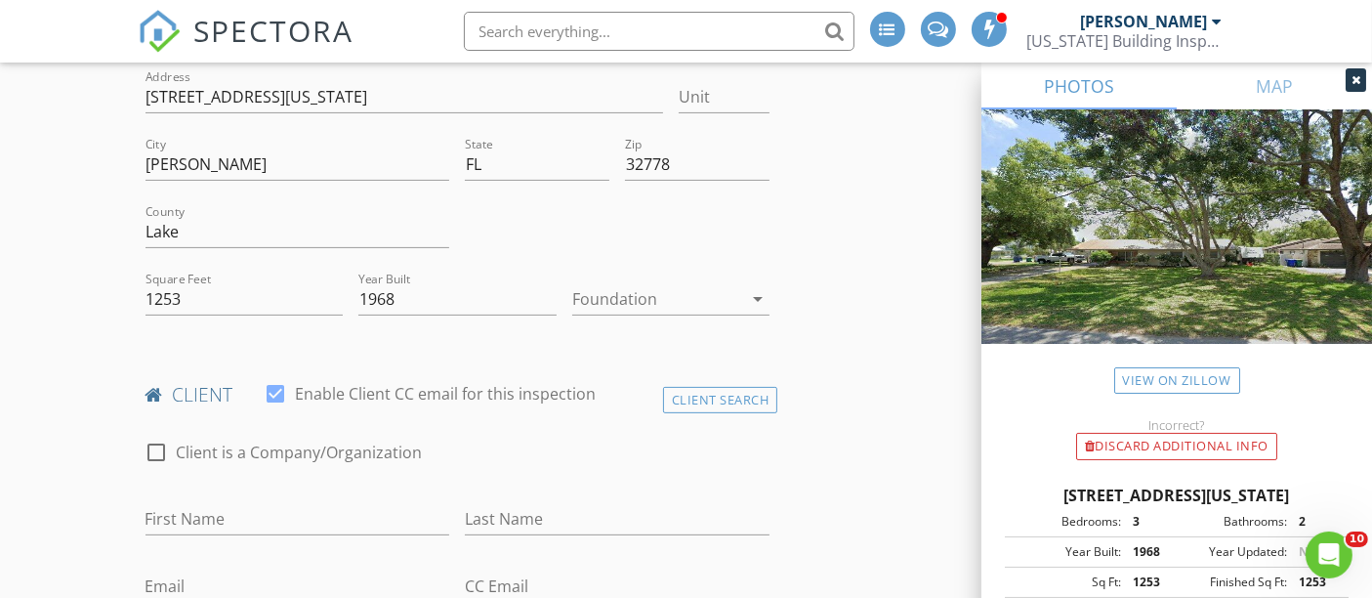
scroll to position [542, 0]
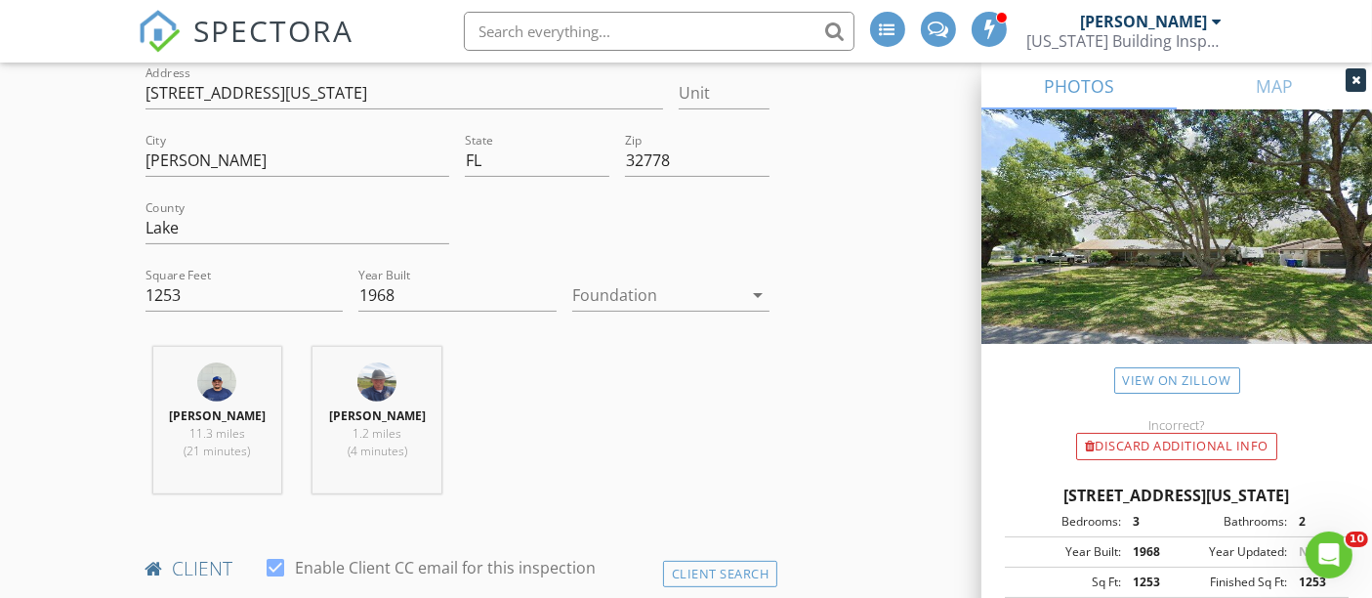
click at [653, 279] on div at bounding box center [657, 294] width 171 height 31
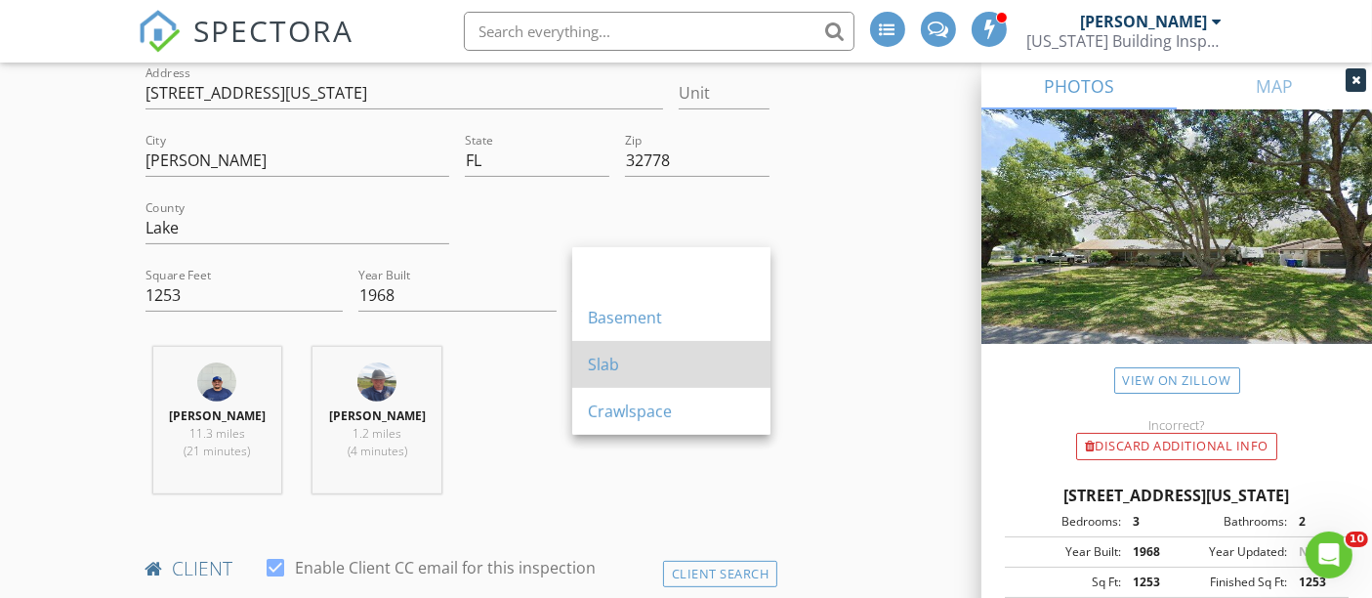
click at [647, 342] on div "Slab" at bounding box center [671, 364] width 167 height 47
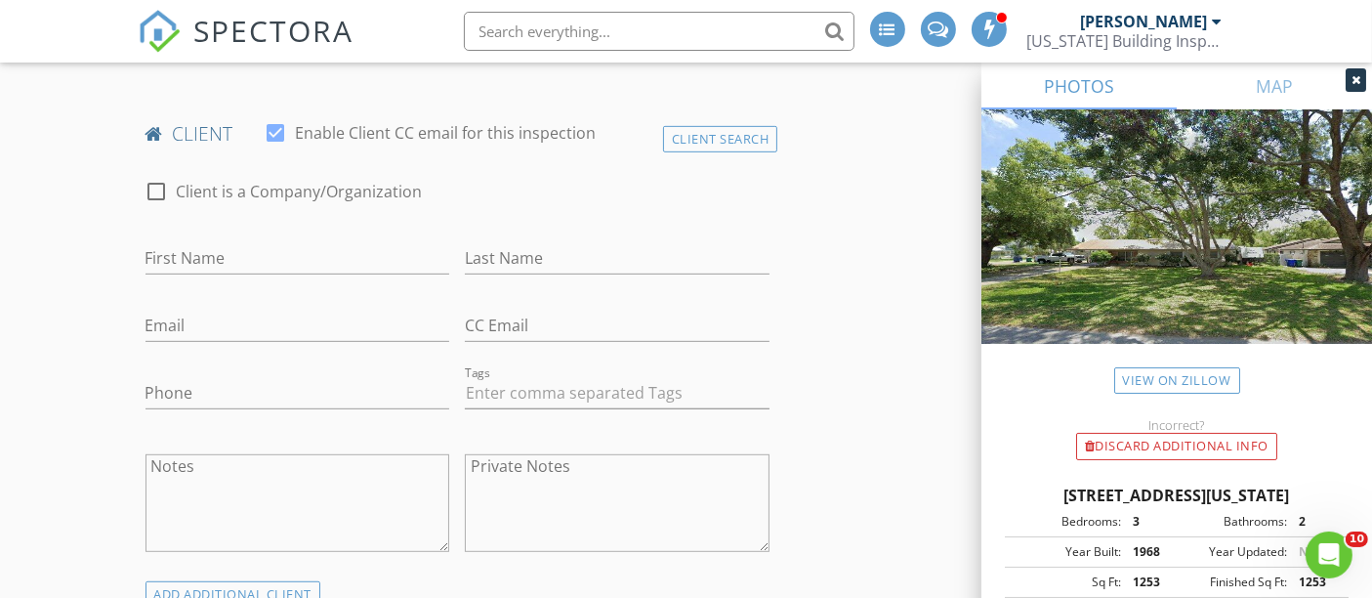
scroll to position [1085, 0]
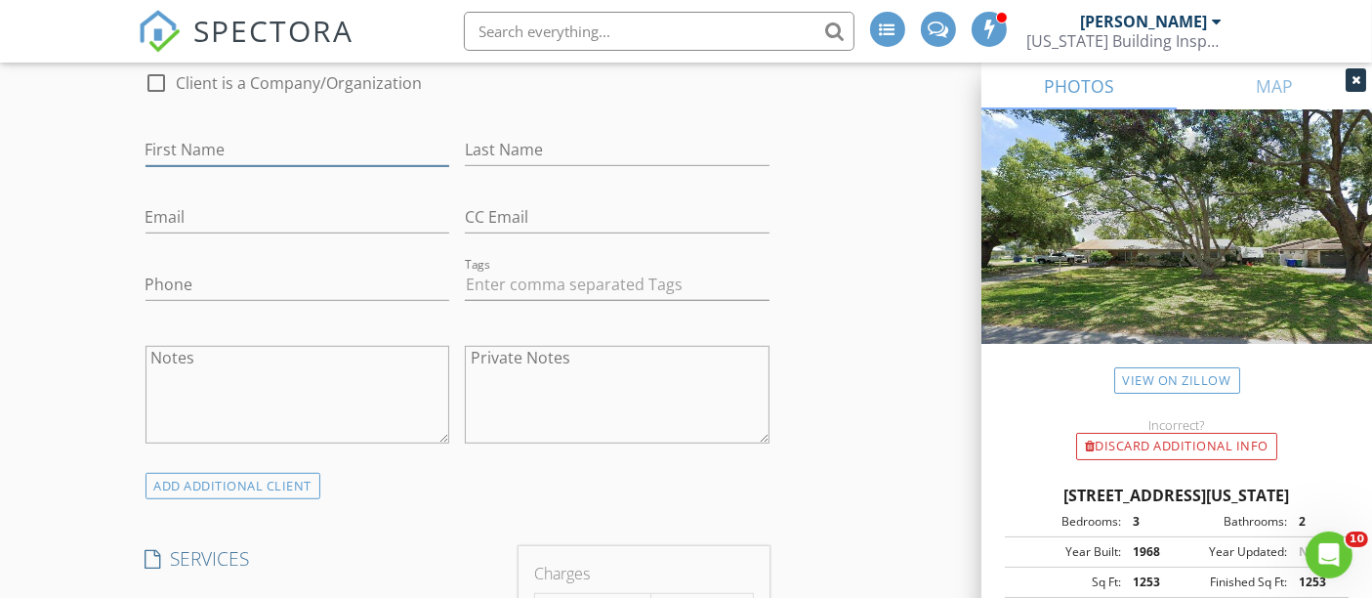
click at [146, 134] on input "First Name" at bounding box center [298, 150] width 305 height 32
paste input "alex"
click at [150, 134] on input "alex" at bounding box center [298, 150] width 305 height 32
type input "Alex"
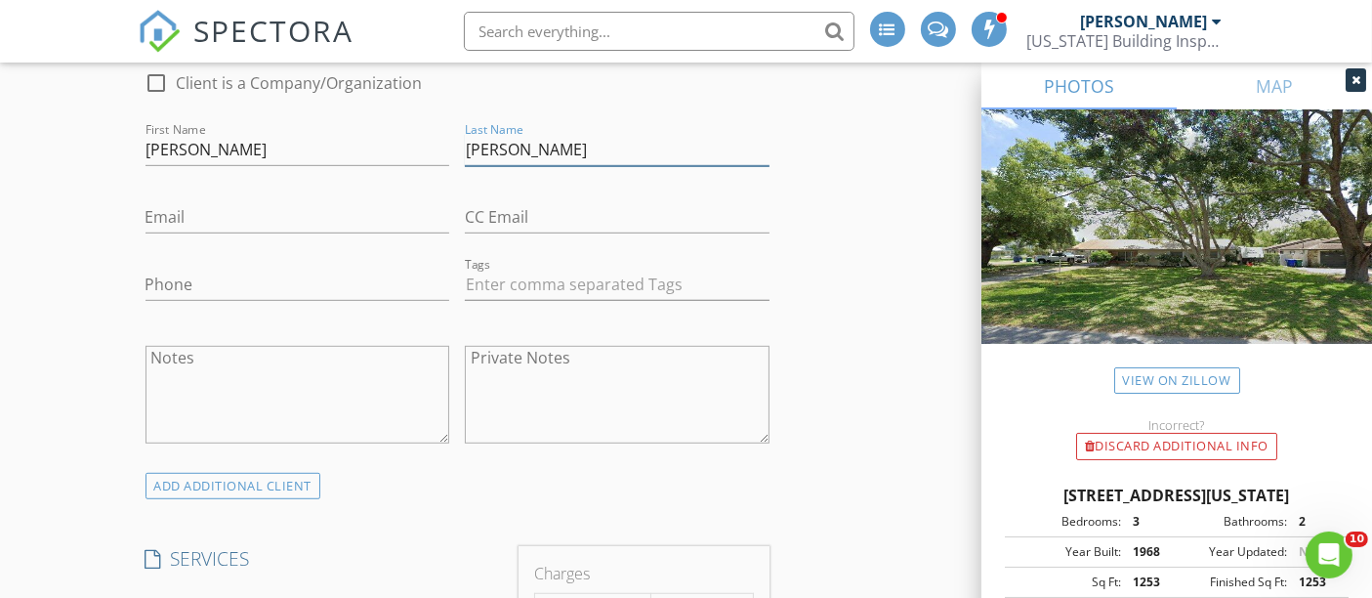
type input "Keeler"
click at [224, 269] on input "Phone" at bounding box center [298, 285] width 305 height 32
paste input "980-403-7585"
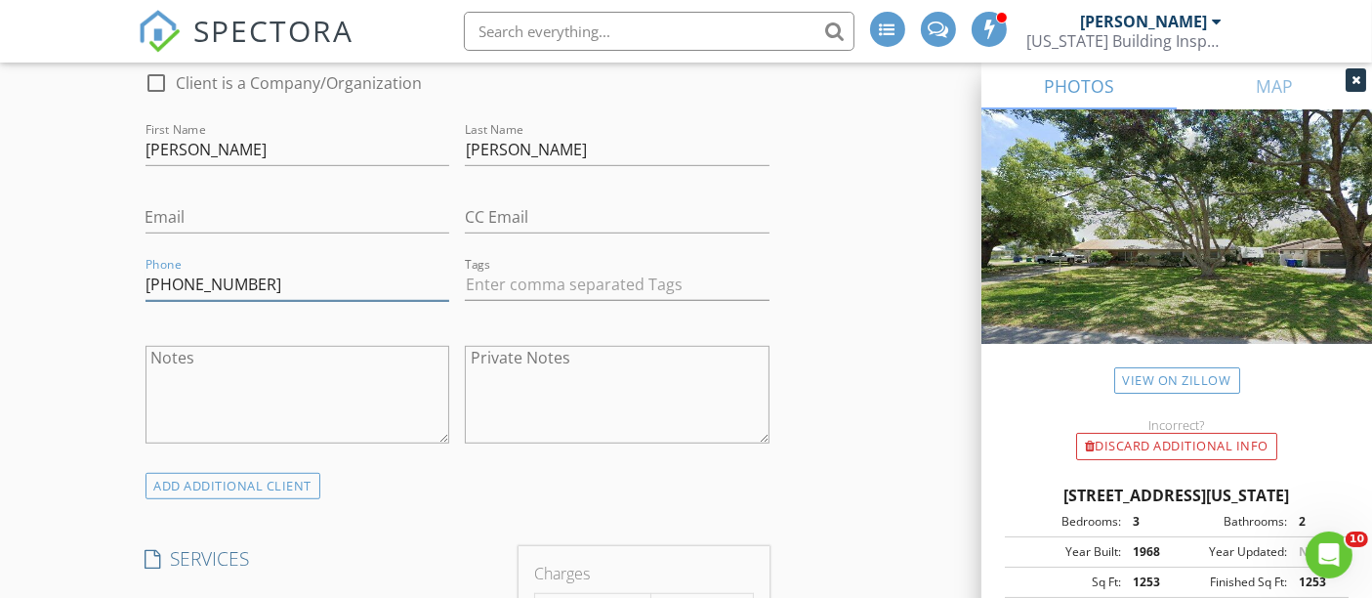
type input "980-403-7585"
click at [301, 201] on input "Email" at bounding box center [298, 217] width 305 height 32
paste input "alexjkeeler@gmail.com"
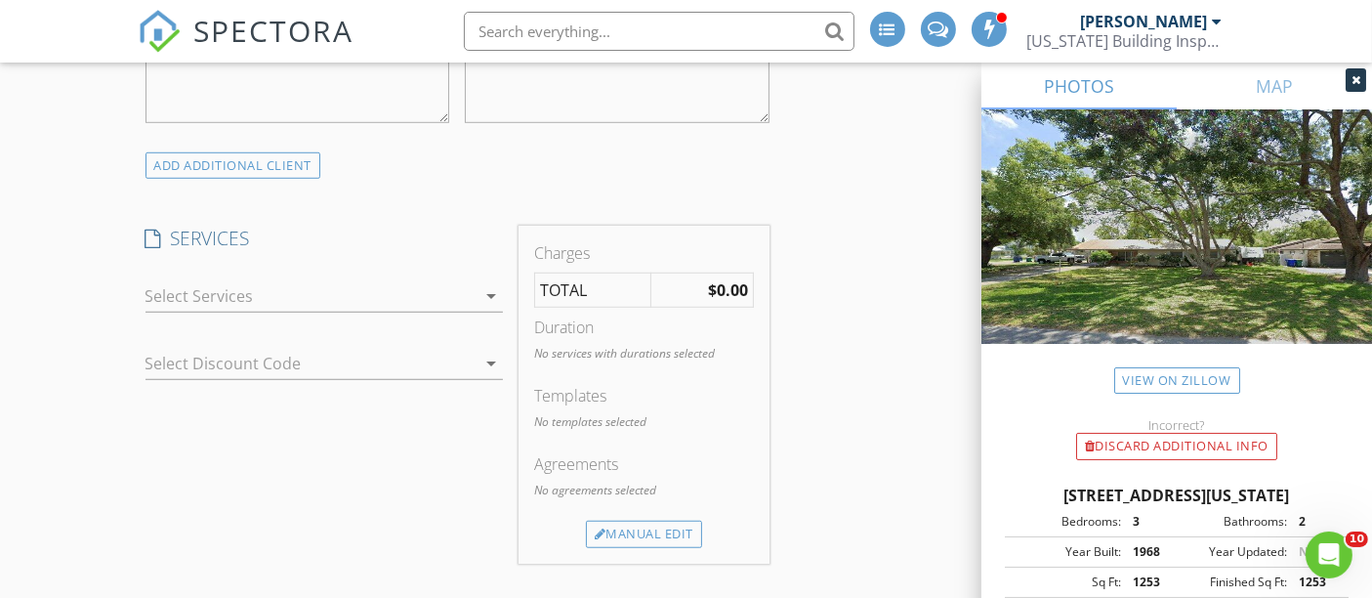
scroll to position [1410, 0]
type input "alexjkeeler@gmail.com"
click at [203, 275] on div at bounding box center [311, 290] width 330 height 31
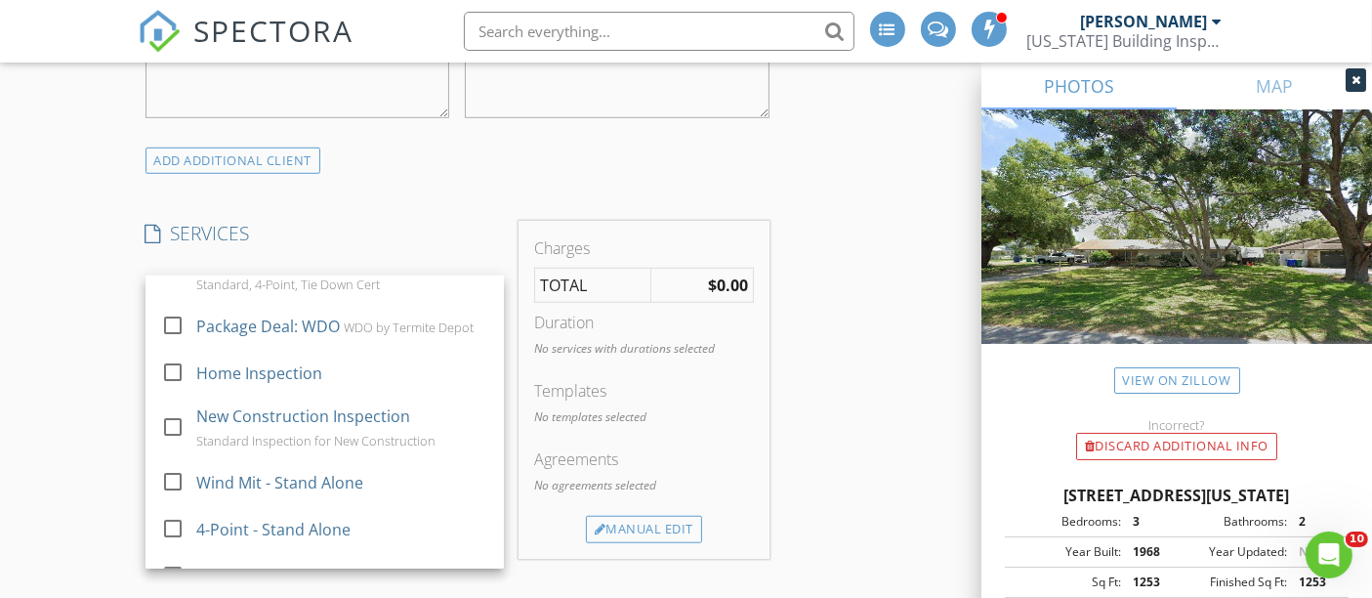
scroll to position [325, 0]
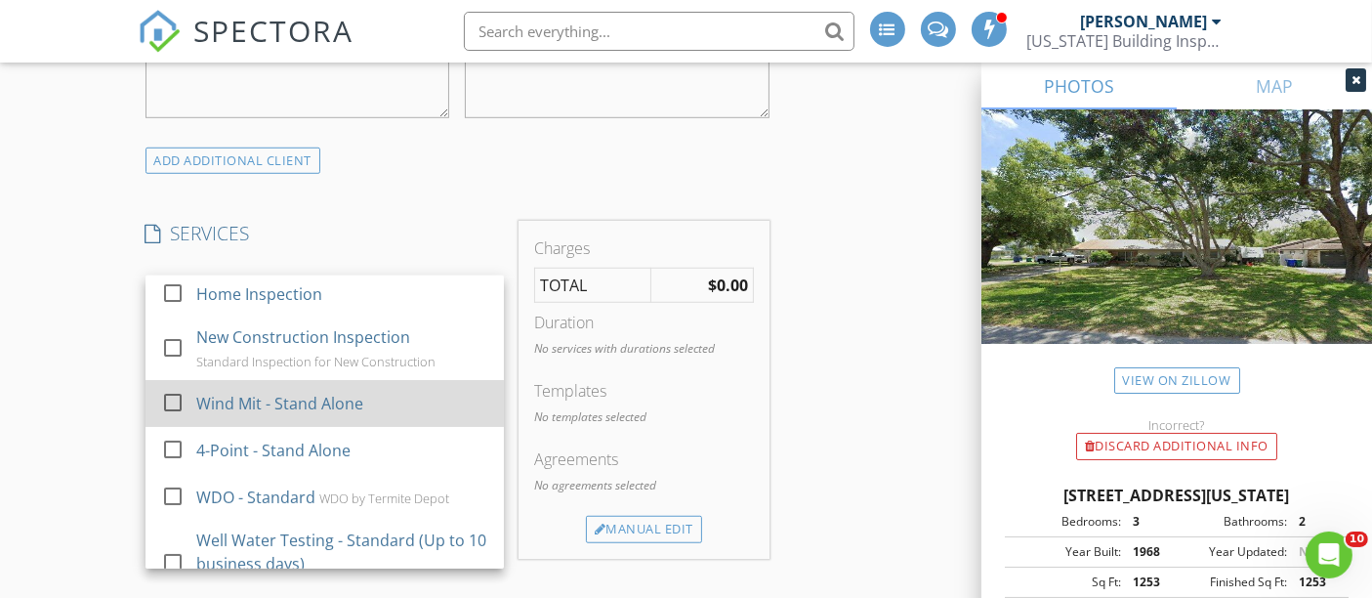
click at [248, 392] on div "Wind Mit - Stand Alone" at bounding box center [278, 403] width 167 height 23
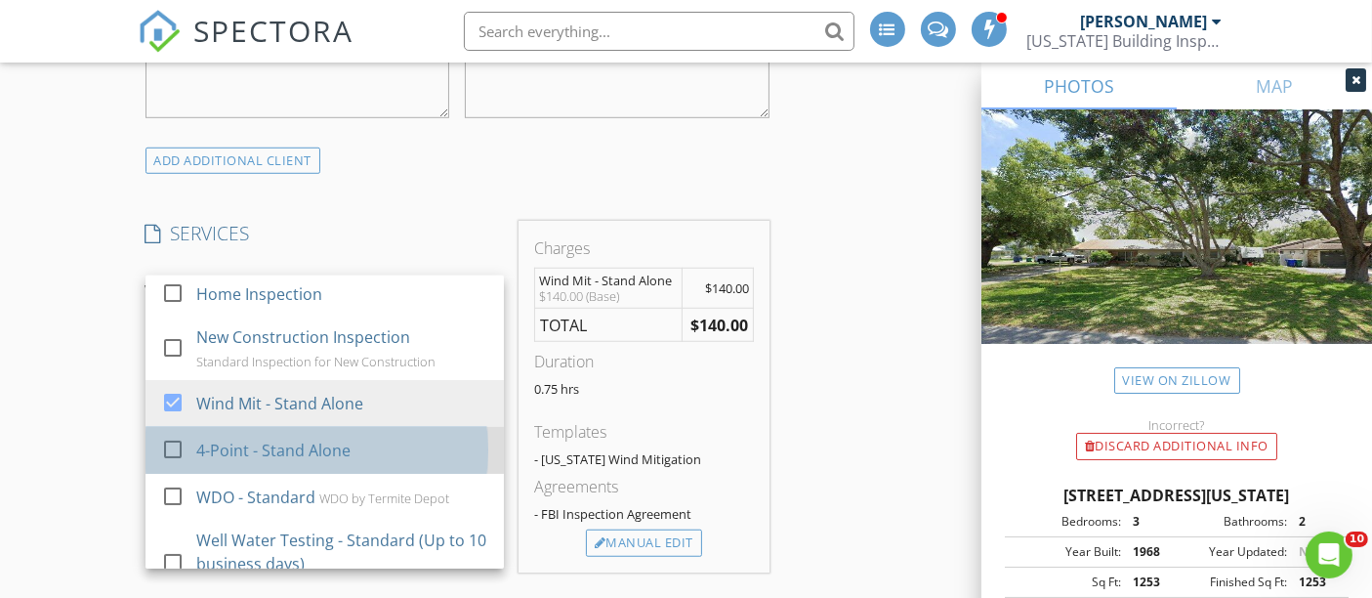
click at [242, 431] on div "4-Point - Stand Alone" at bounding box center [341, 450] width 292 height 39
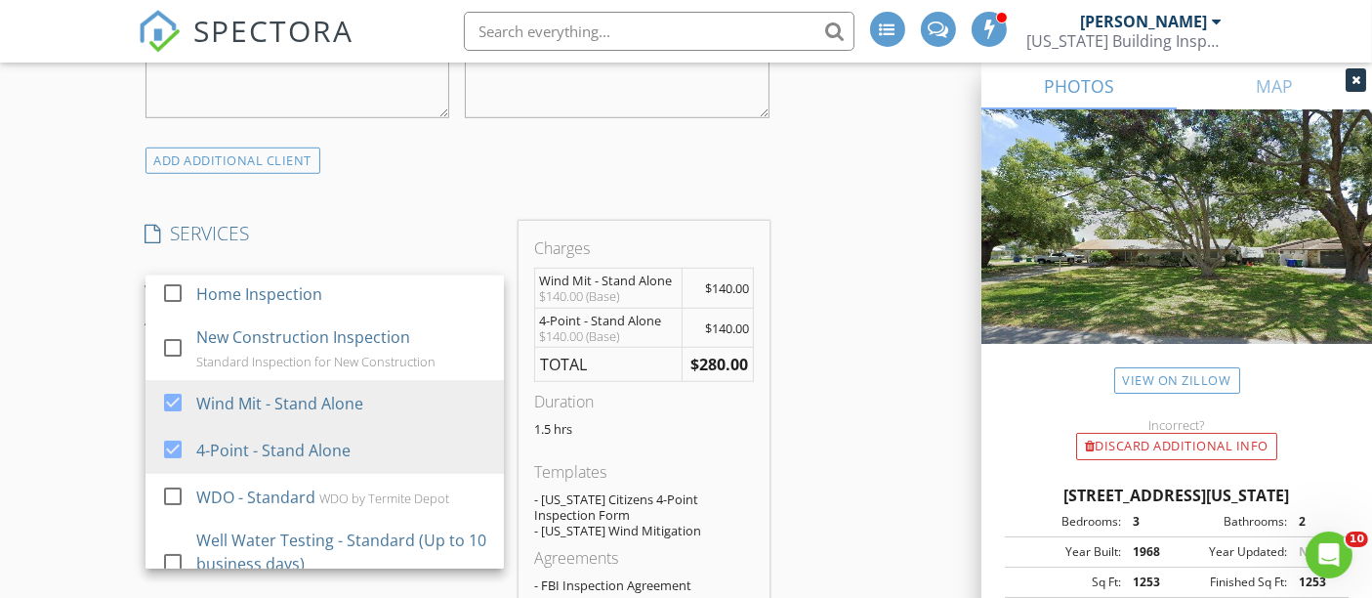
click at [114, 369] on div "New Inspection INSPECTOR(S) check_box Darrell Turner check_box_outline_blank Du…" at bounding box center [686, 592] width 1372 height 3777
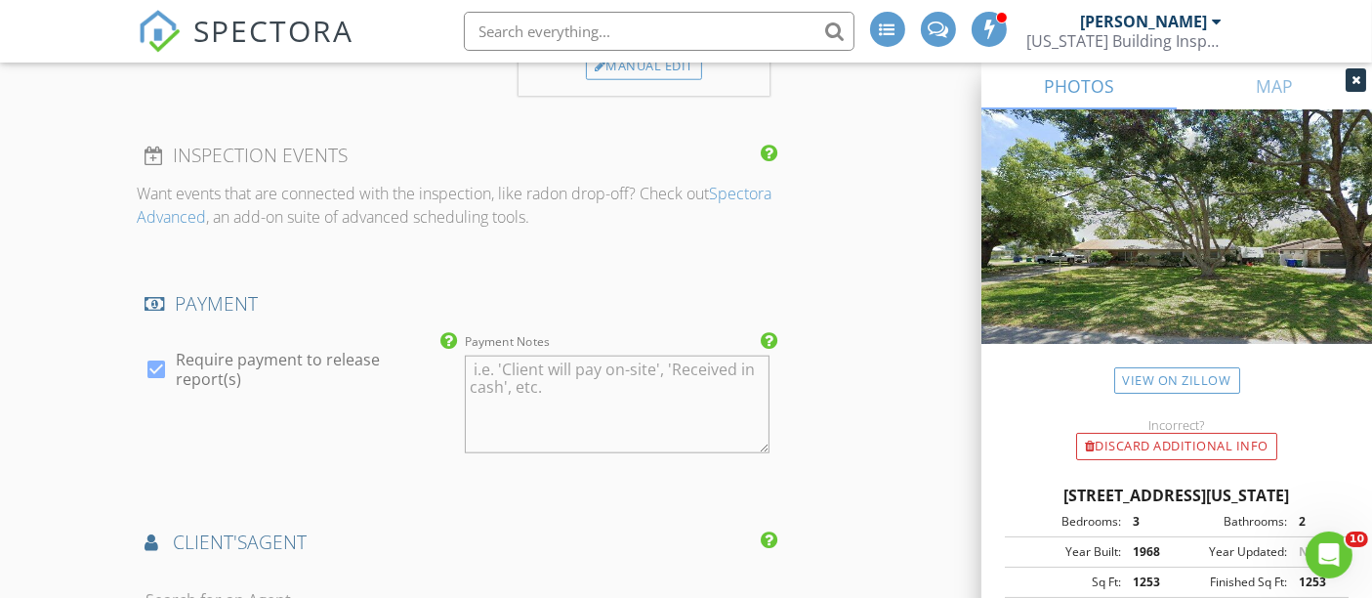
scroll to position [2170, 0]
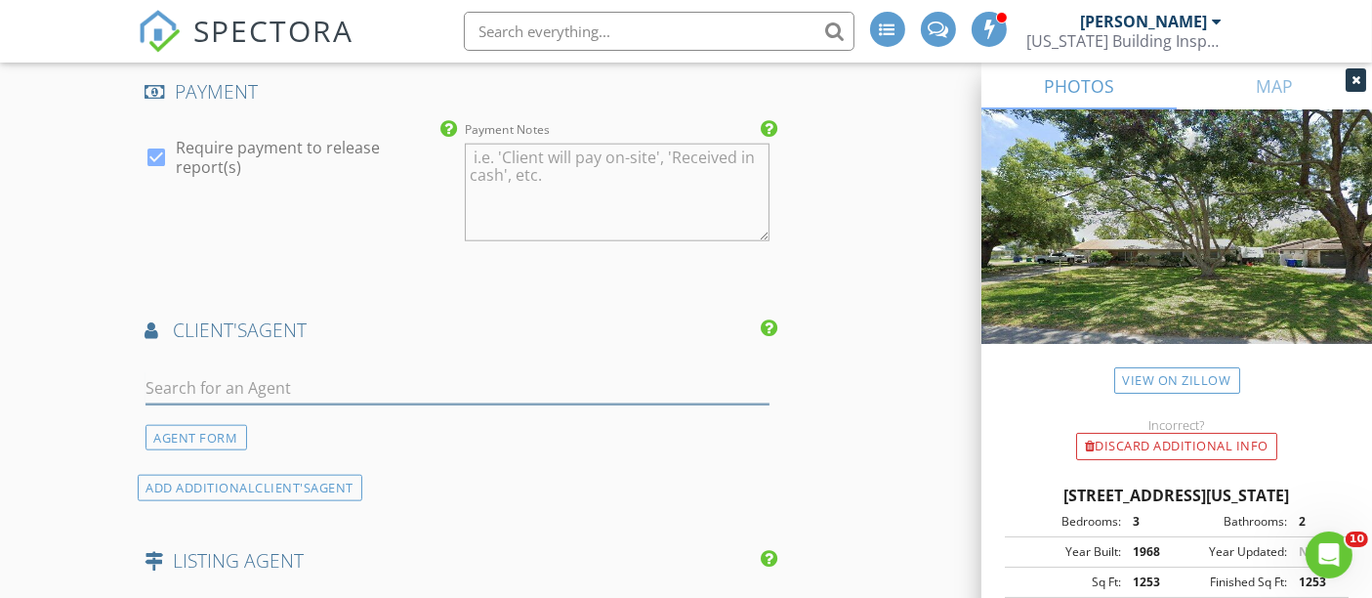
click at [195, 372] on input "text" at bounding box center [458, 388] width 625 height 32
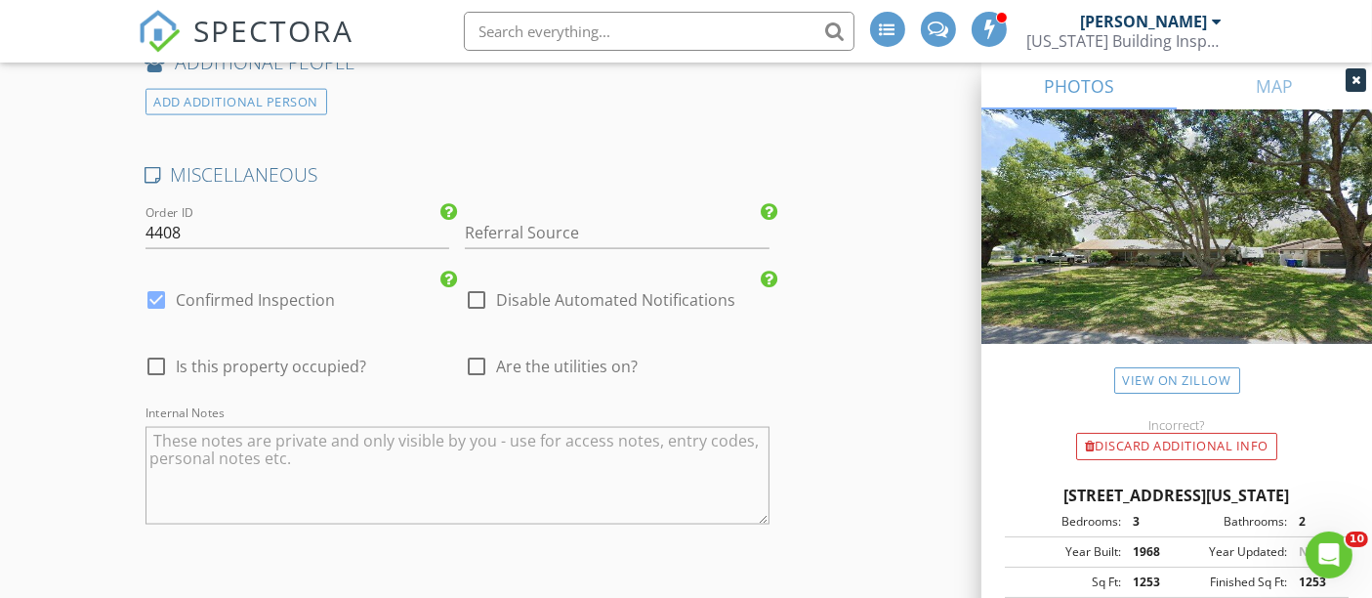
scroll to position [2930, 0]
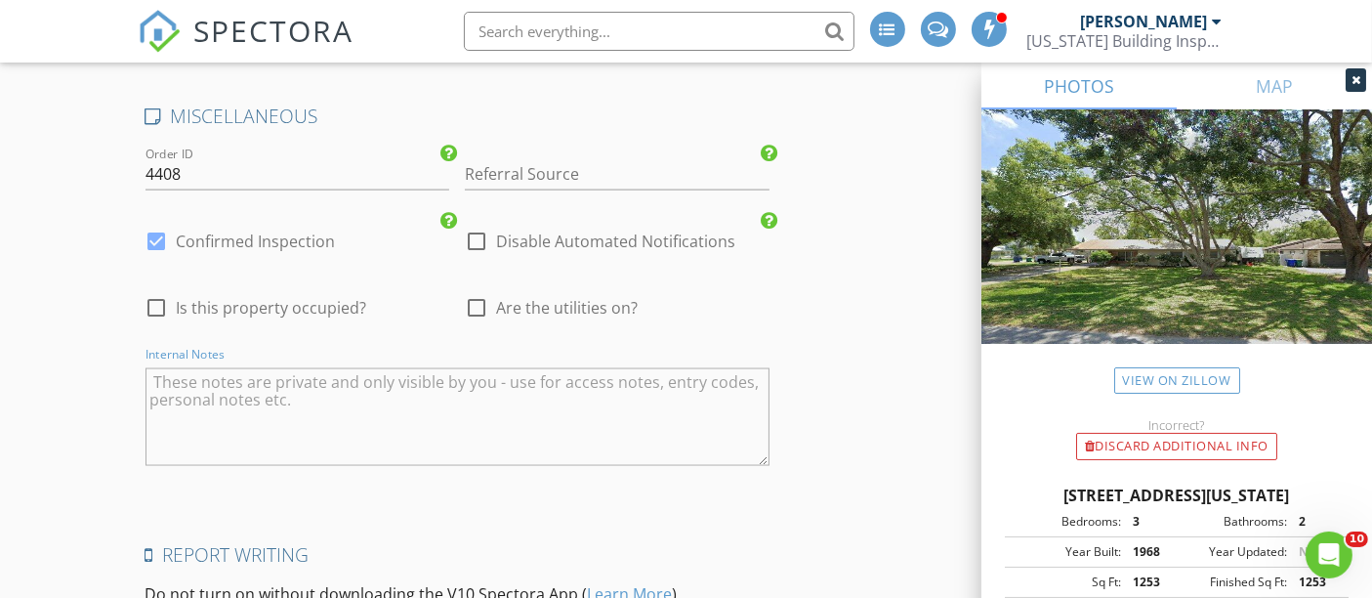
click at [236, 392] on textarea "Internal Notes" at bounding box center [458, 417] width 625 height 98
paste textarea "Scheduled ASAP due to closing insurance company restrictions"
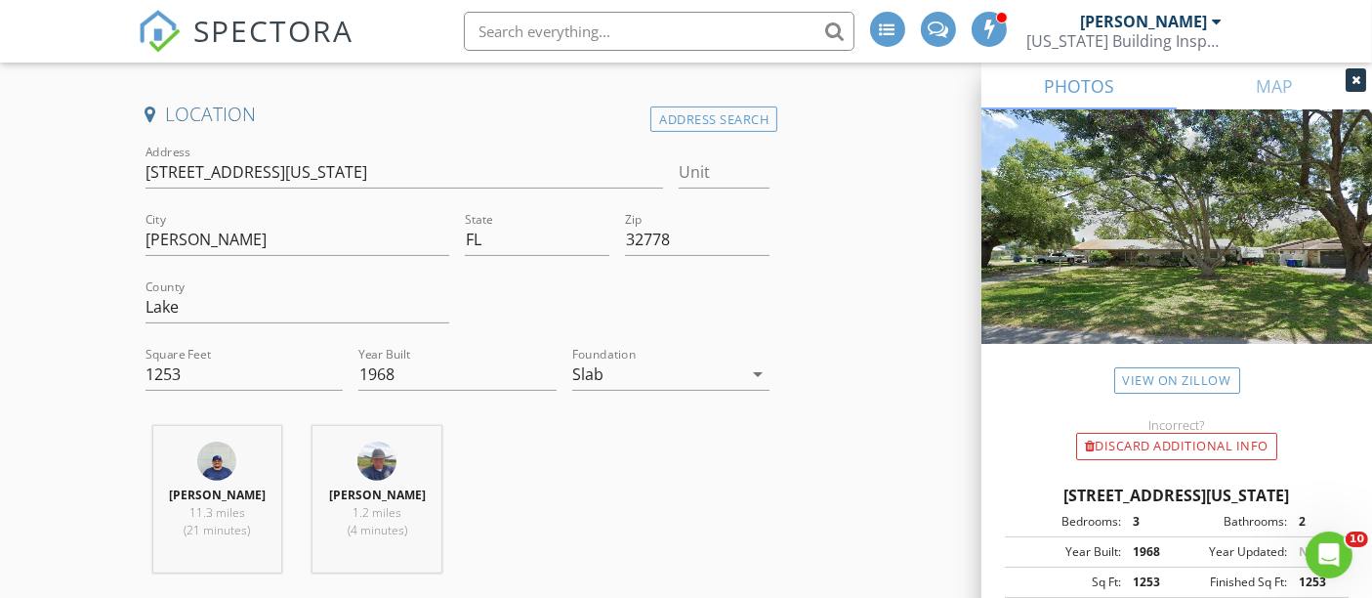
scroll to position [434, 0]
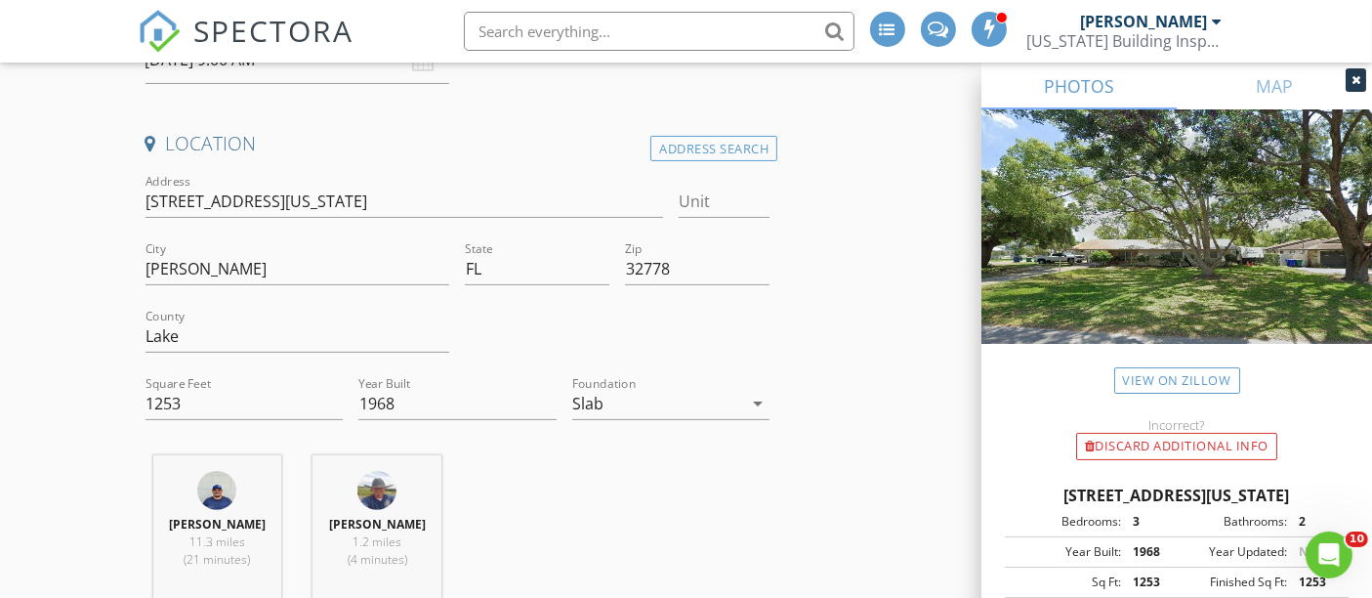
type textarea "Scheduled ASAP due to closing insurance company restrictions"
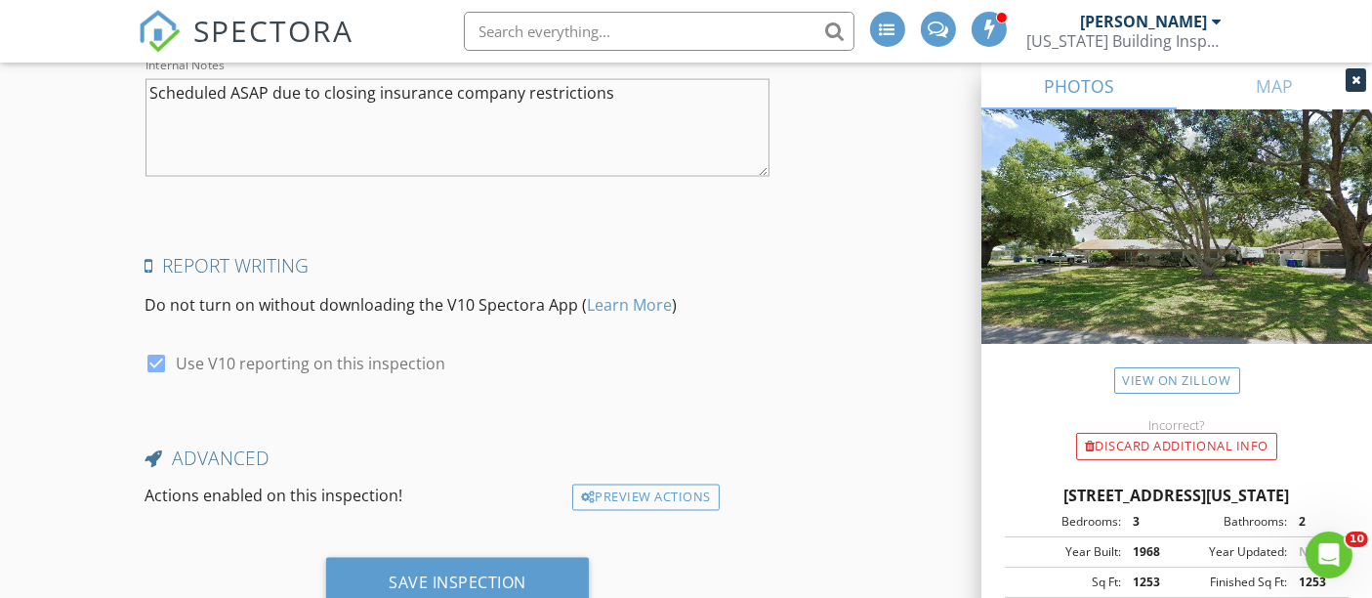
scroll to position [3252, 0]
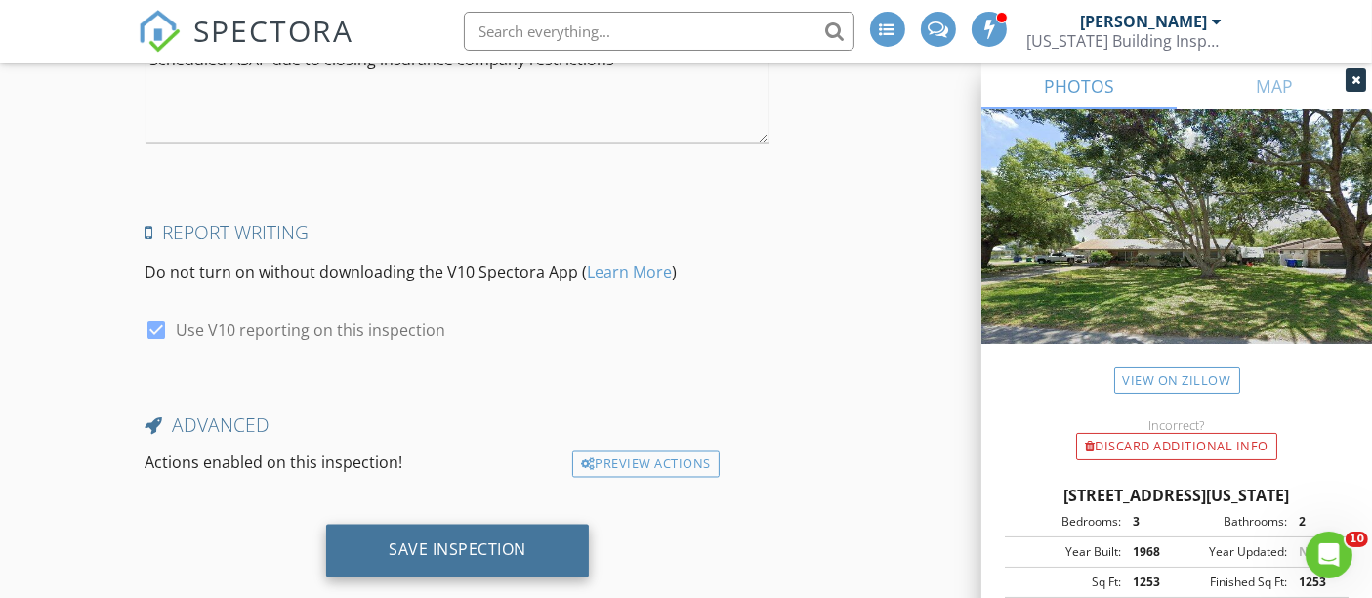
click at [548, 525] on div "Save Inspection" at bounding box center [457, 551] width 263 height 53
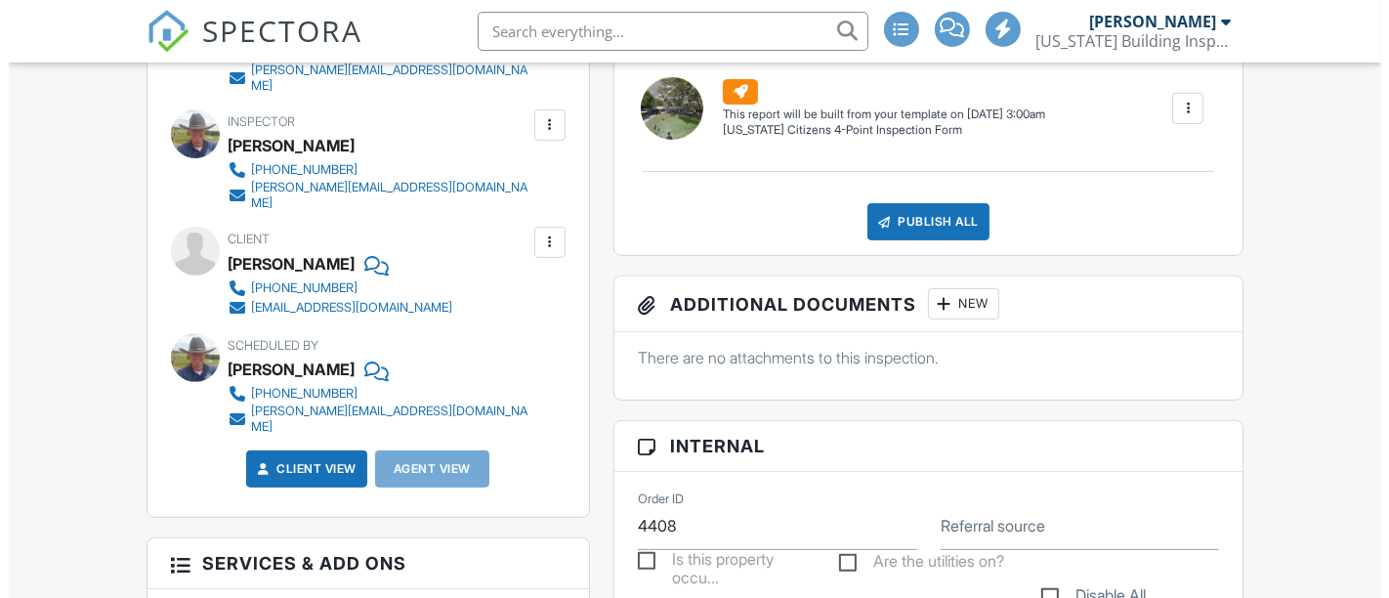
scroll to position [650, 0]
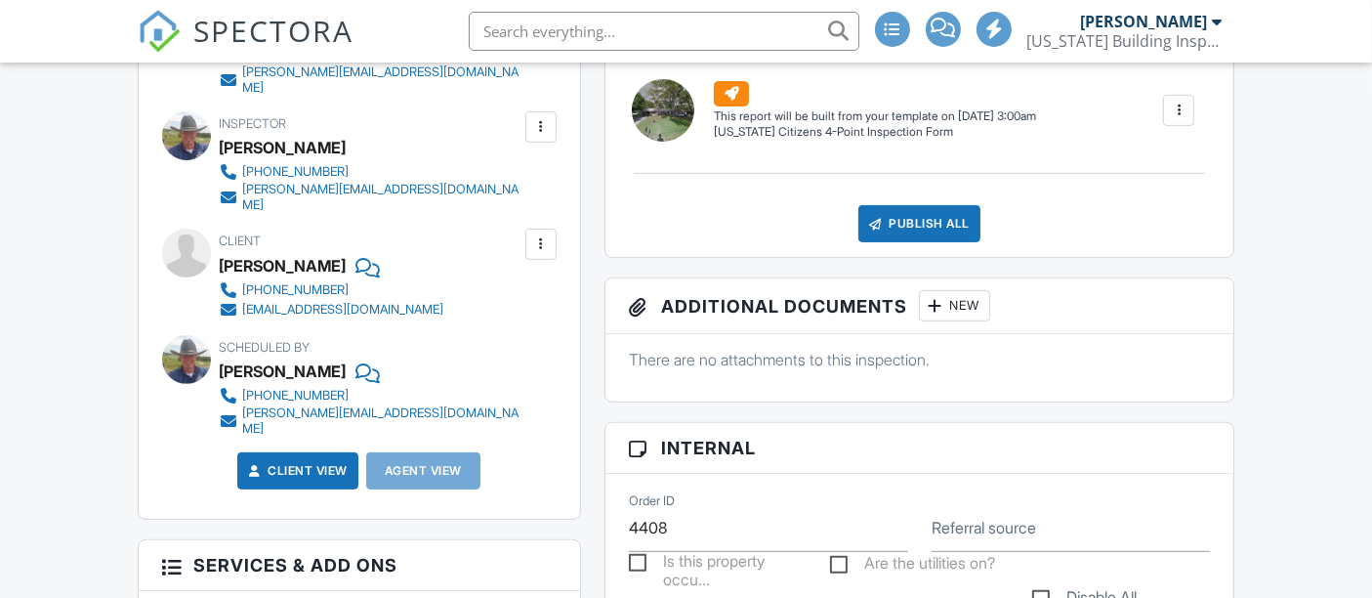
click at [941, 305] on div at bounding box center [936, 306] width 20 height 20
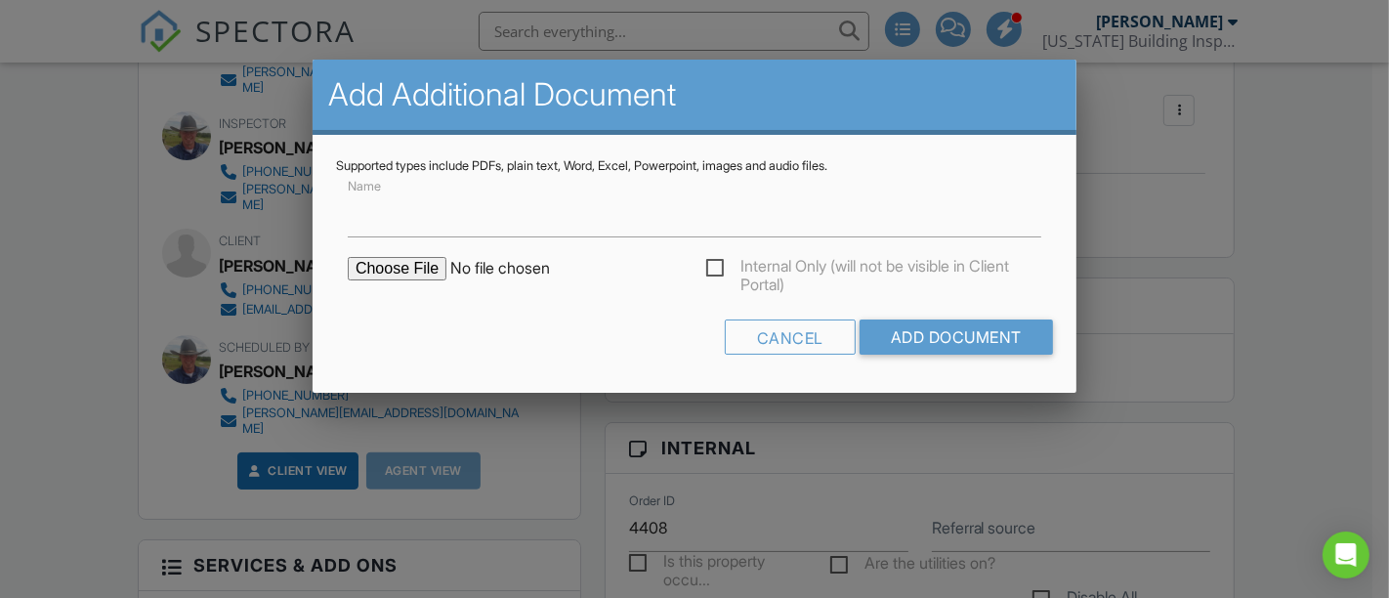
click at [414, 261] on input "file" at bounding box center [514, 268] width 332 height 23
type input "C:\fakepath\mechanical permit.pdf"
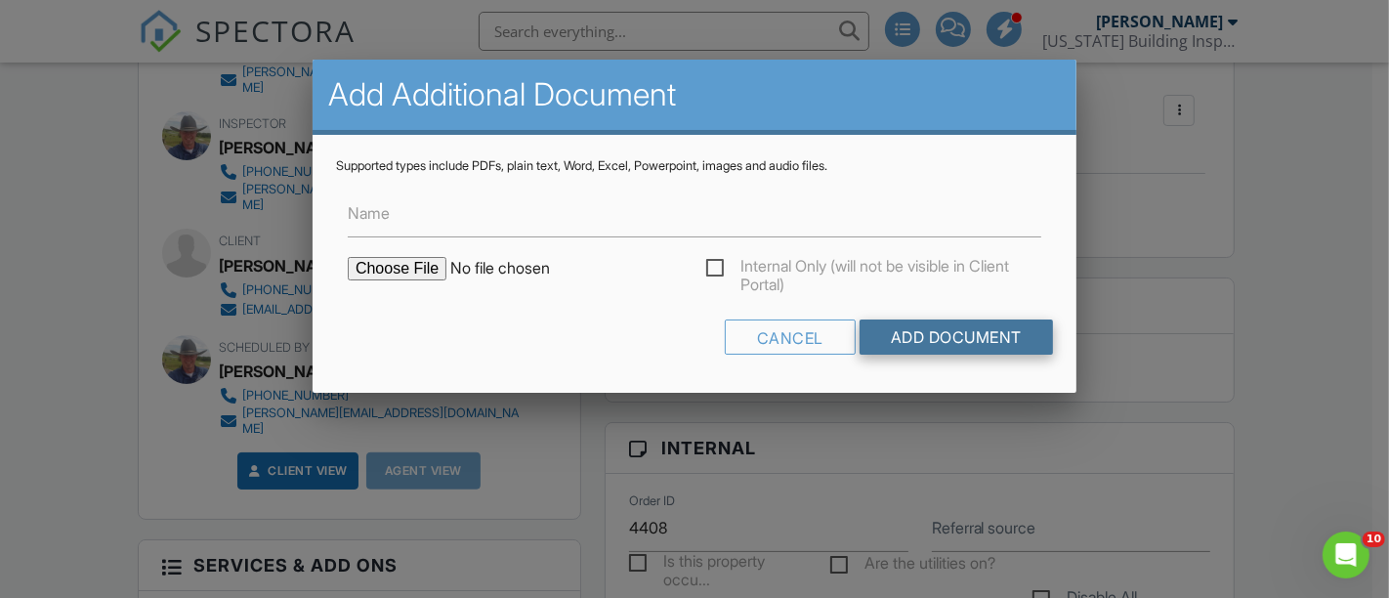
click at [919, 339] on input "Add Document" at bounding box center [956, 336] width 193 height 35
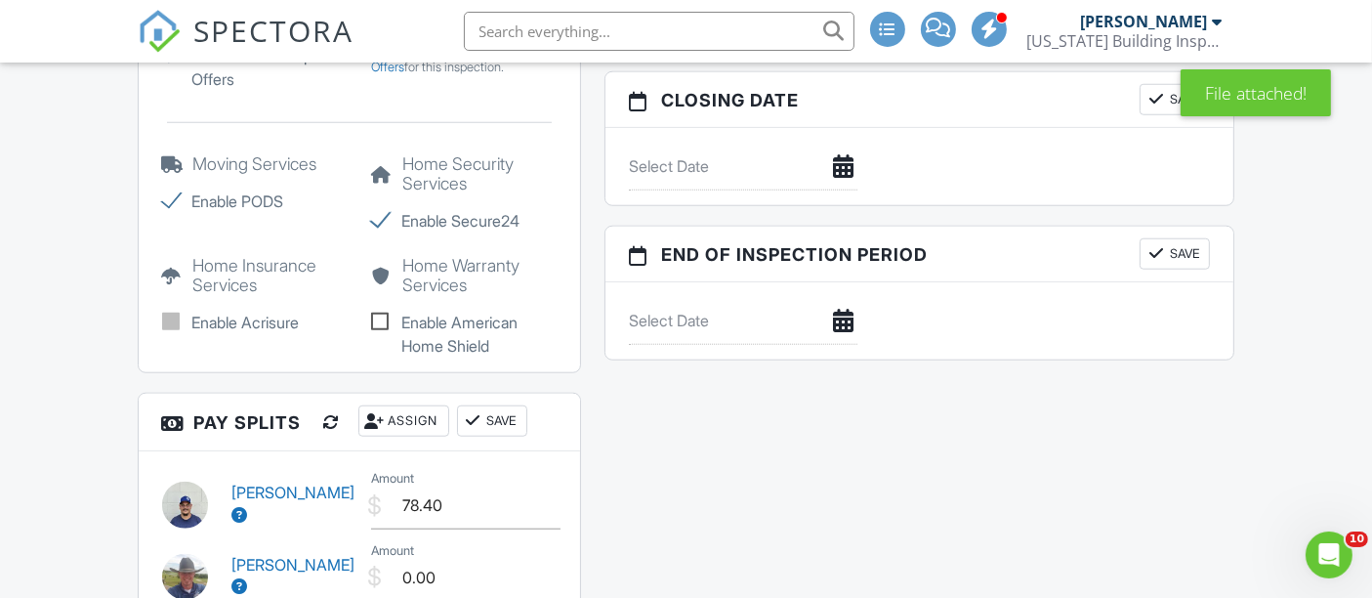
scroll to position [1953, 0]
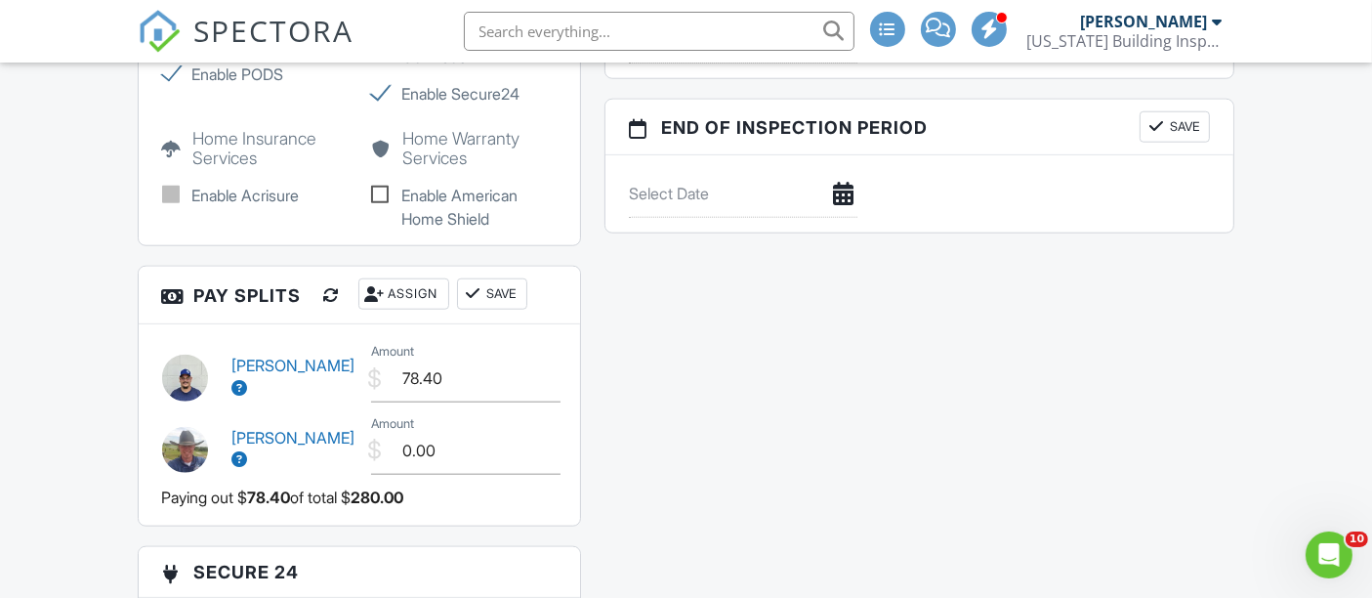
click at [276, 21] on span "SPECTORA" at bounding box center [274, 30] width 160 height 41
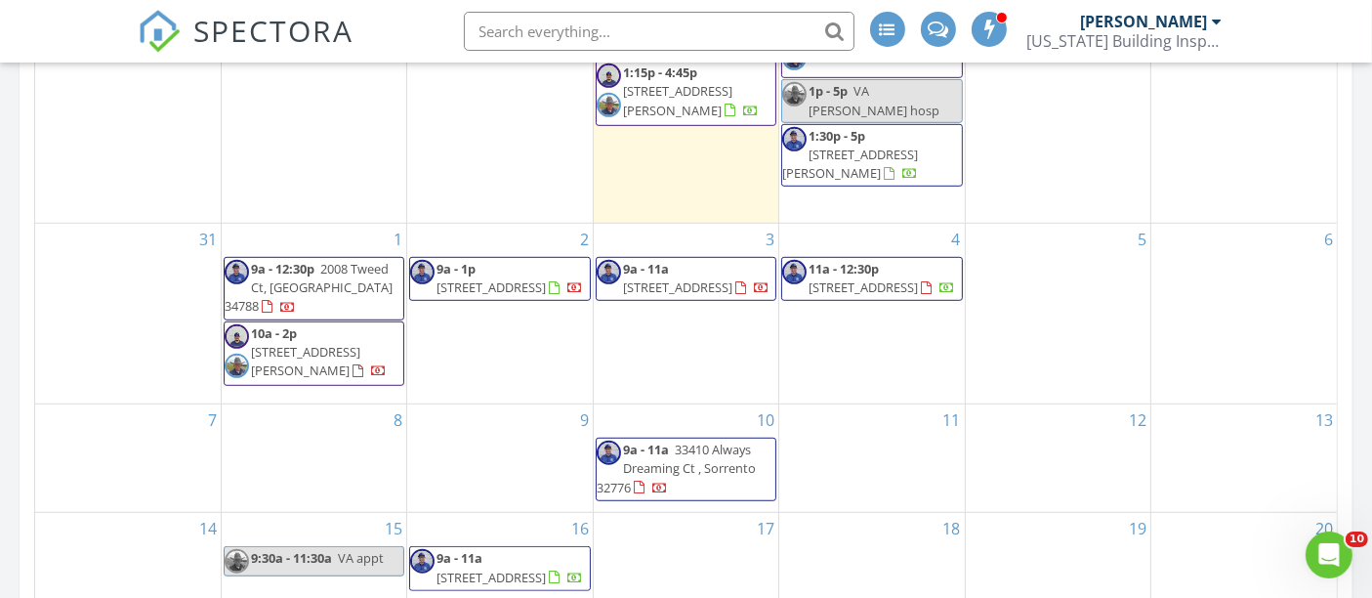
scroll to position [1194, 0]
